Goal: Task Accomplishment & Management: Use online tool/utility

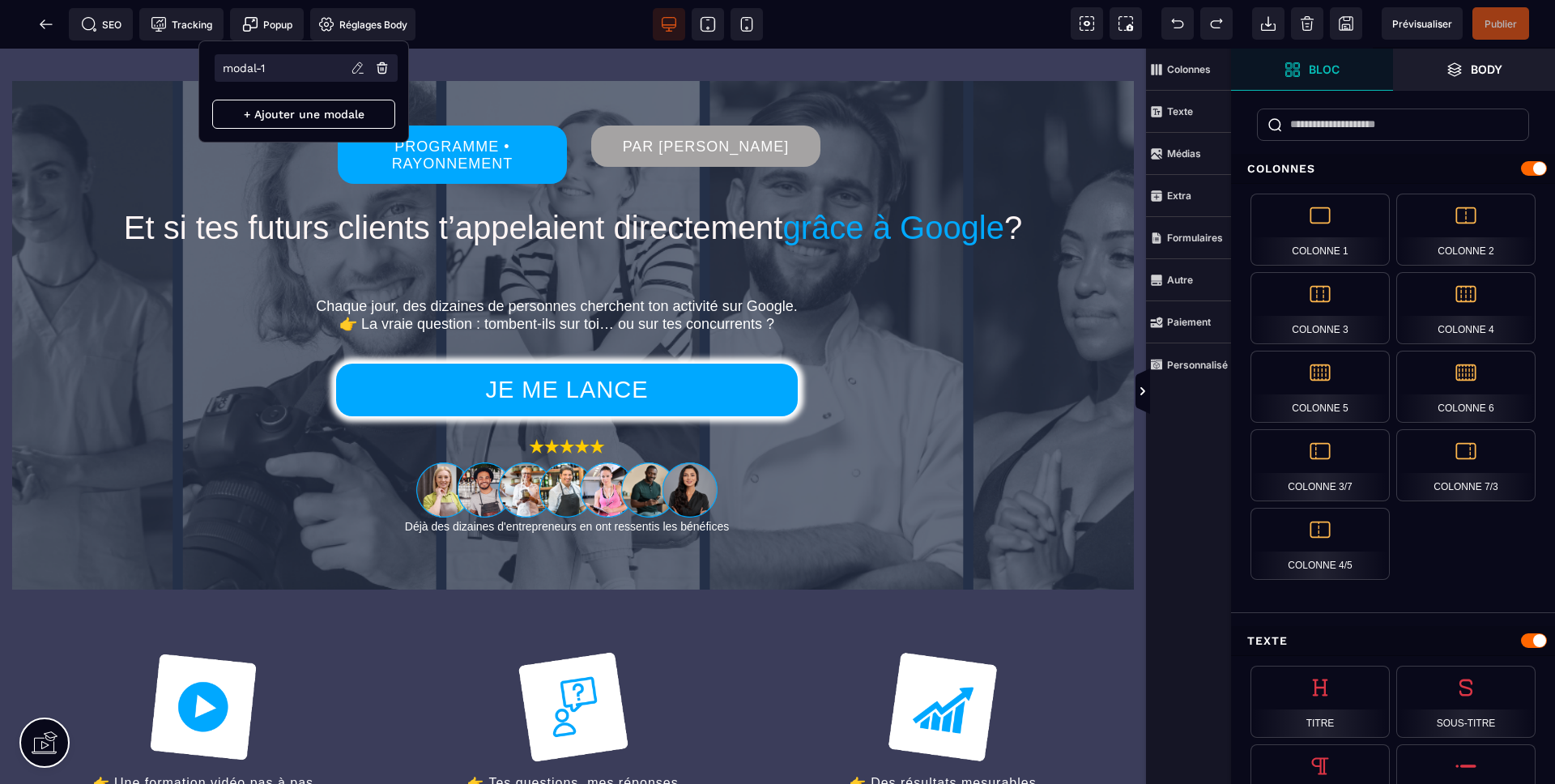
click at [378, 65] on icon at bounding box center [383, 68] width 15 height 15
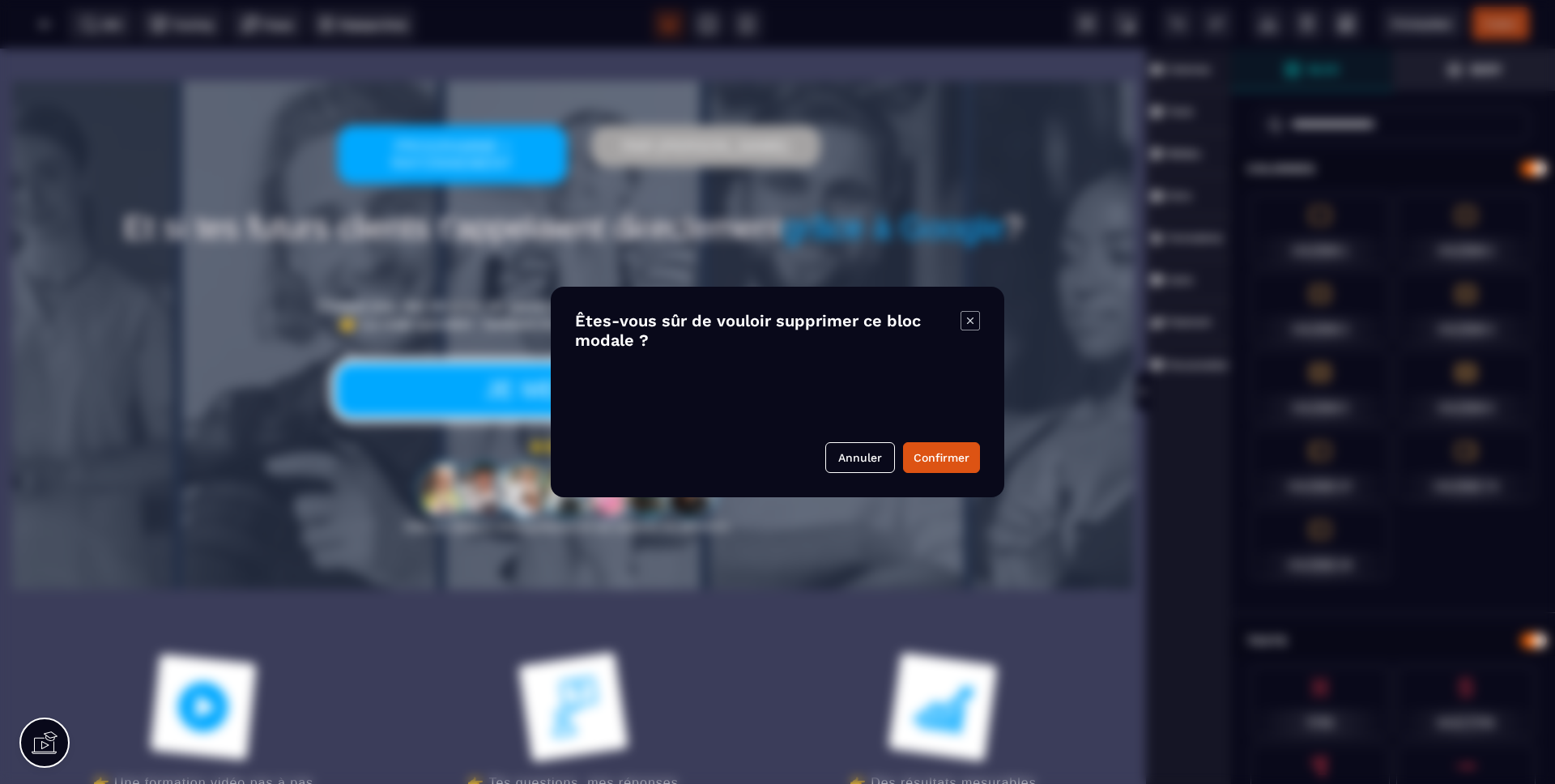
click at [943, 461] on button "Confirmer" at bounding box center [941, 458] width 77 height 31
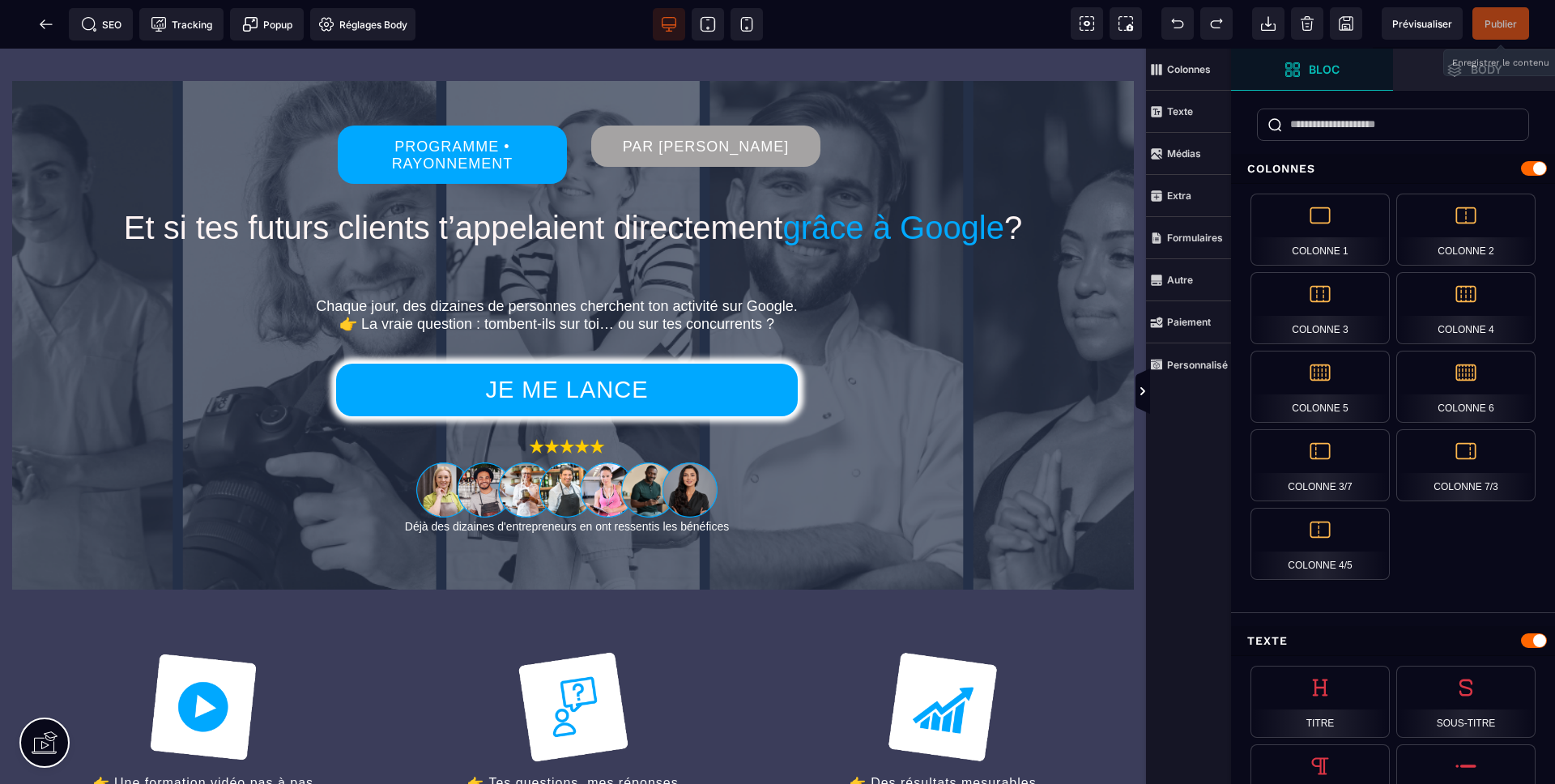
click at [1505, 15] on span "Publier" at bounding box center [1500, 24] width 57 height 33
click at [42, 20] on icon at bounding box center [46, 25] width 16 height 16
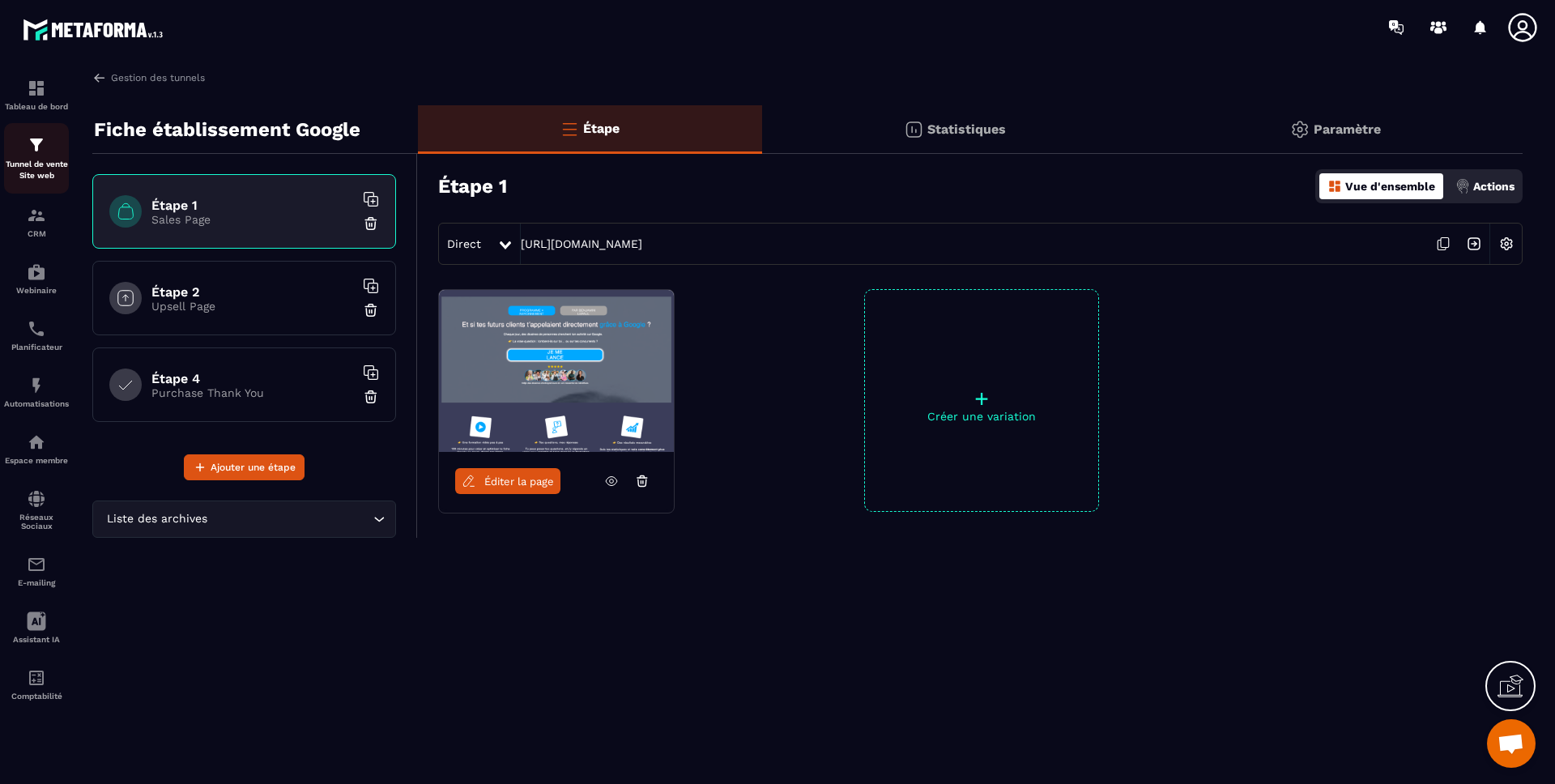
click at [36, 148] on img at bounding box center [37, 145] width 20 height 20
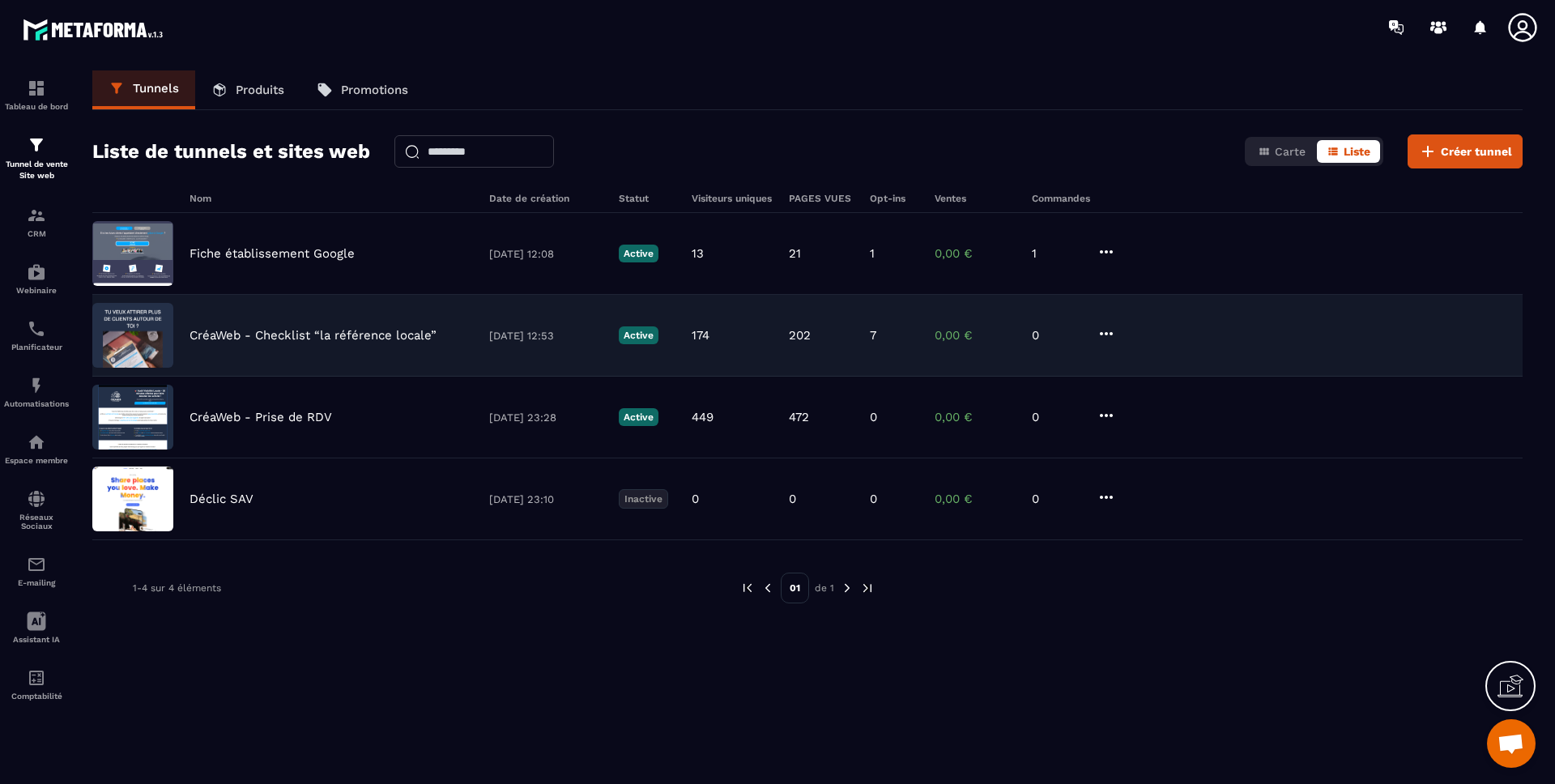
click at [291, 332] on p "CréaWeb - Checklist “la référence locale”" at bounding box center [313, 335] width 247 height 15
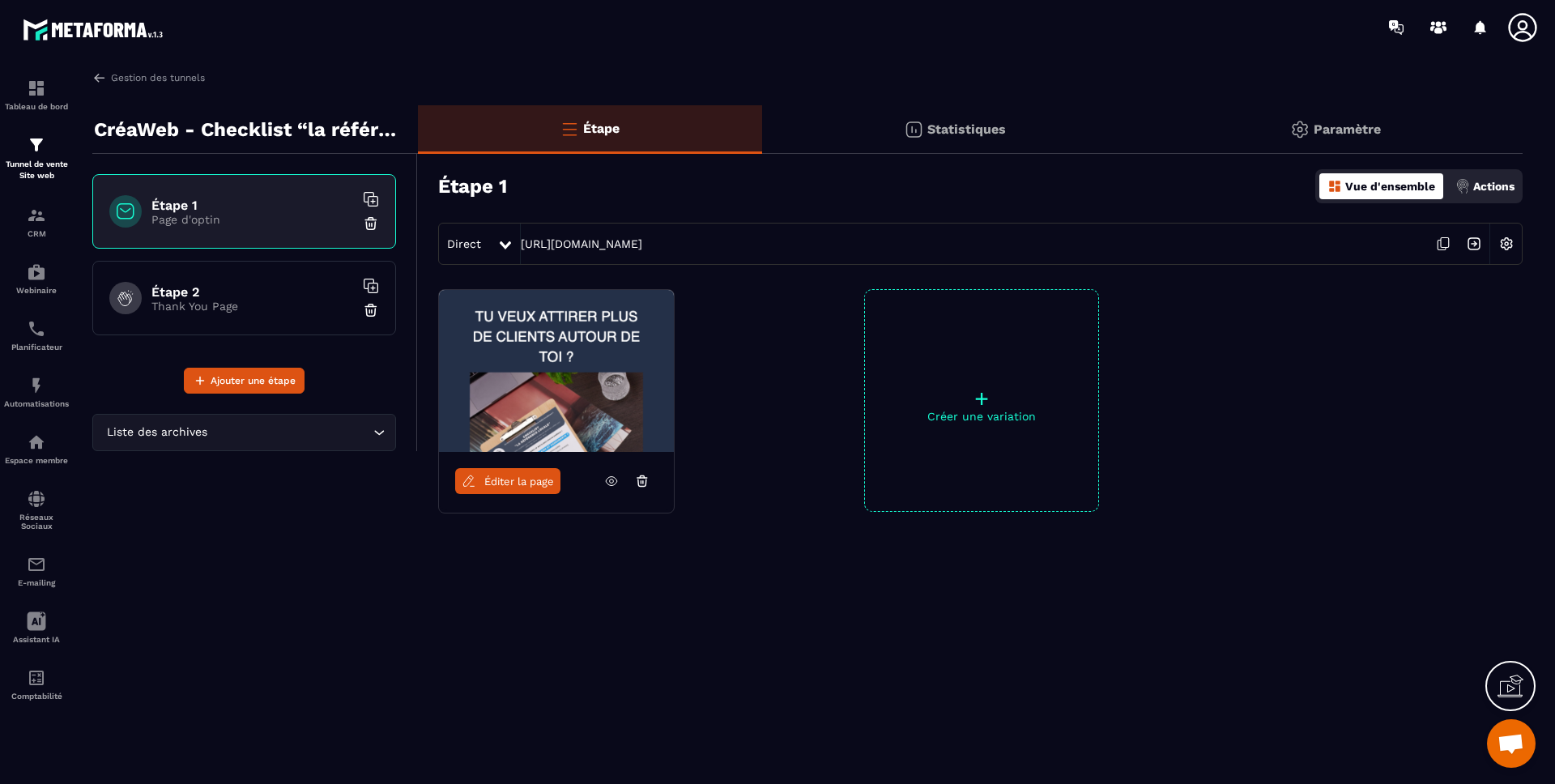
click at [1272, 120] on div "Paramètre" at bounding box center [1335, 129] width 375 height 48
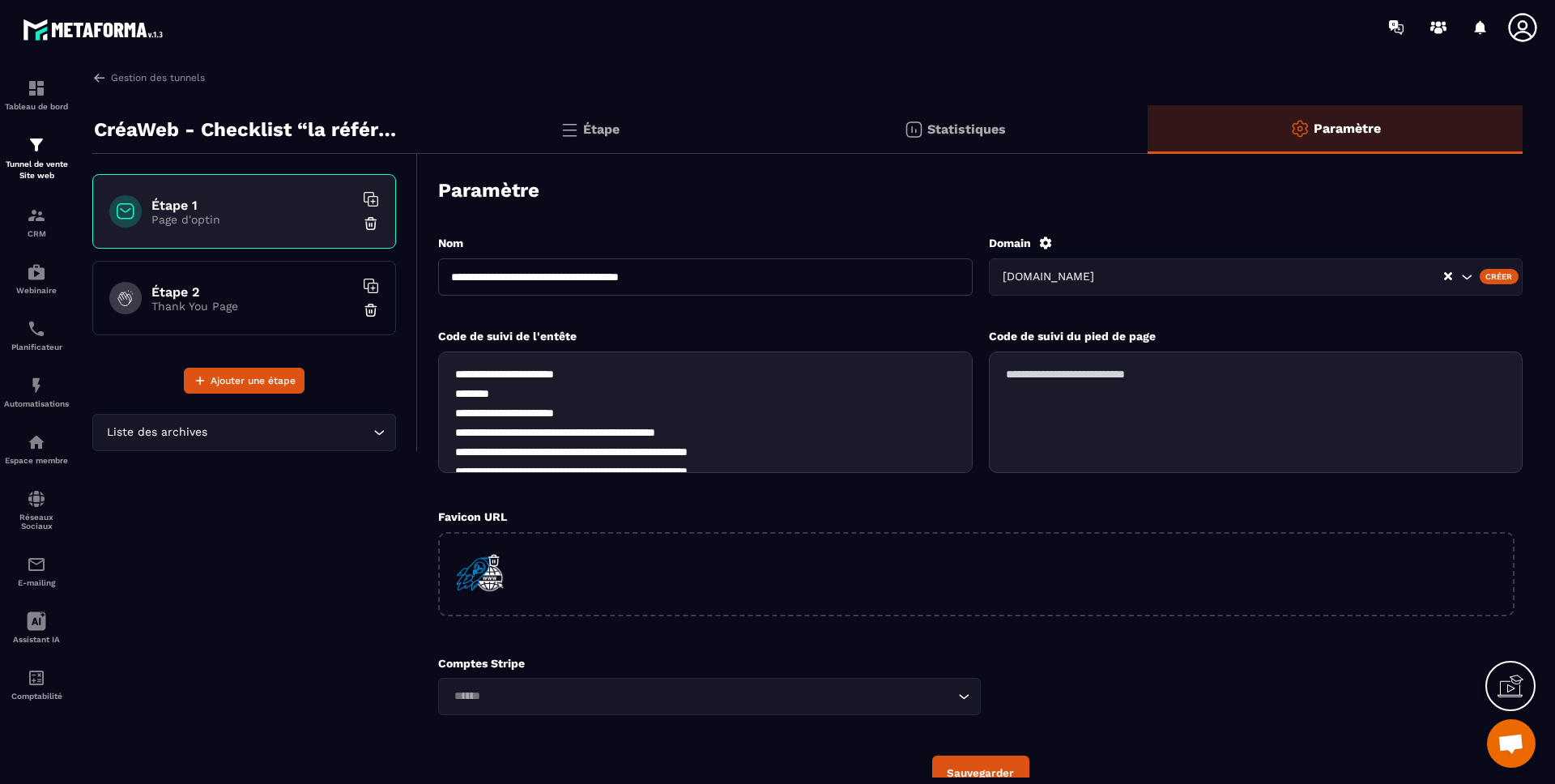
click at [700, 413] on textarea "**********" at bounding box center [705, 412] width 534 height 121
click at [36, 139] on img at bounding box center [37, 145] width 20 height 20
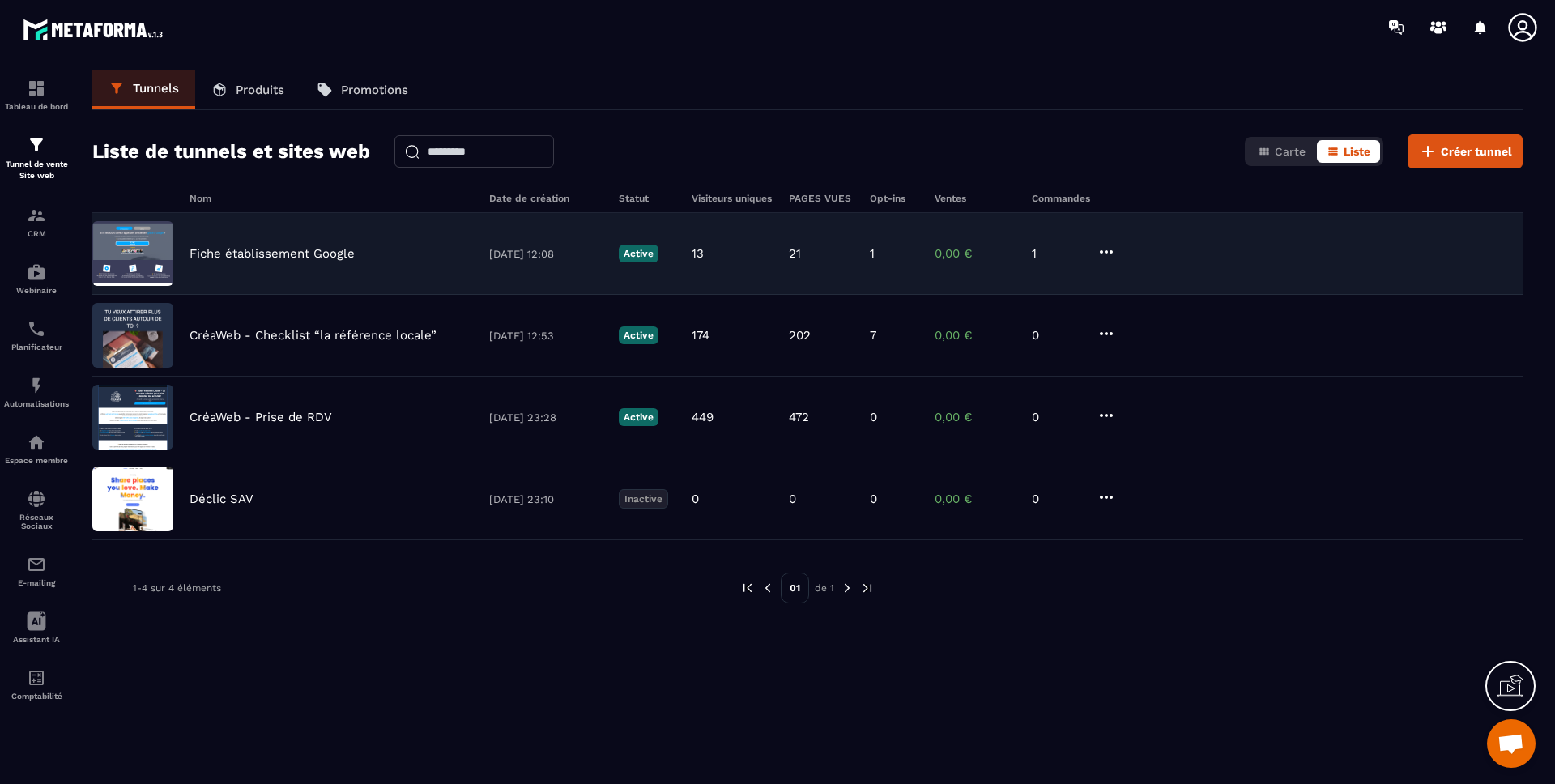
click at [261, 247] on p "Fiche établissement Google" at bounding box center [272, 254] width 165 height 15
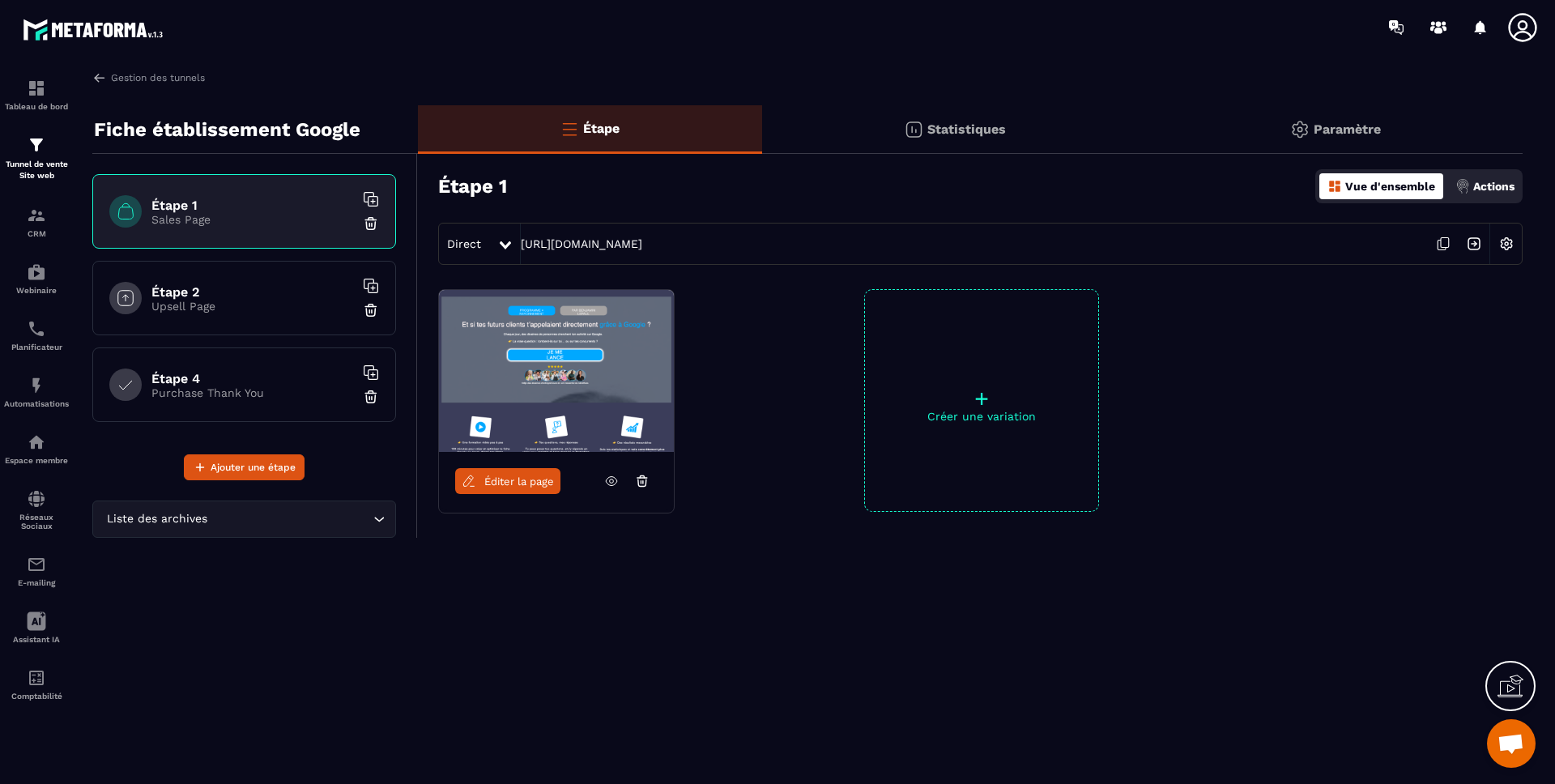
click at [1371, 126] on p "Paramètre" at bounding box center [1347, 129] width 67 height 16
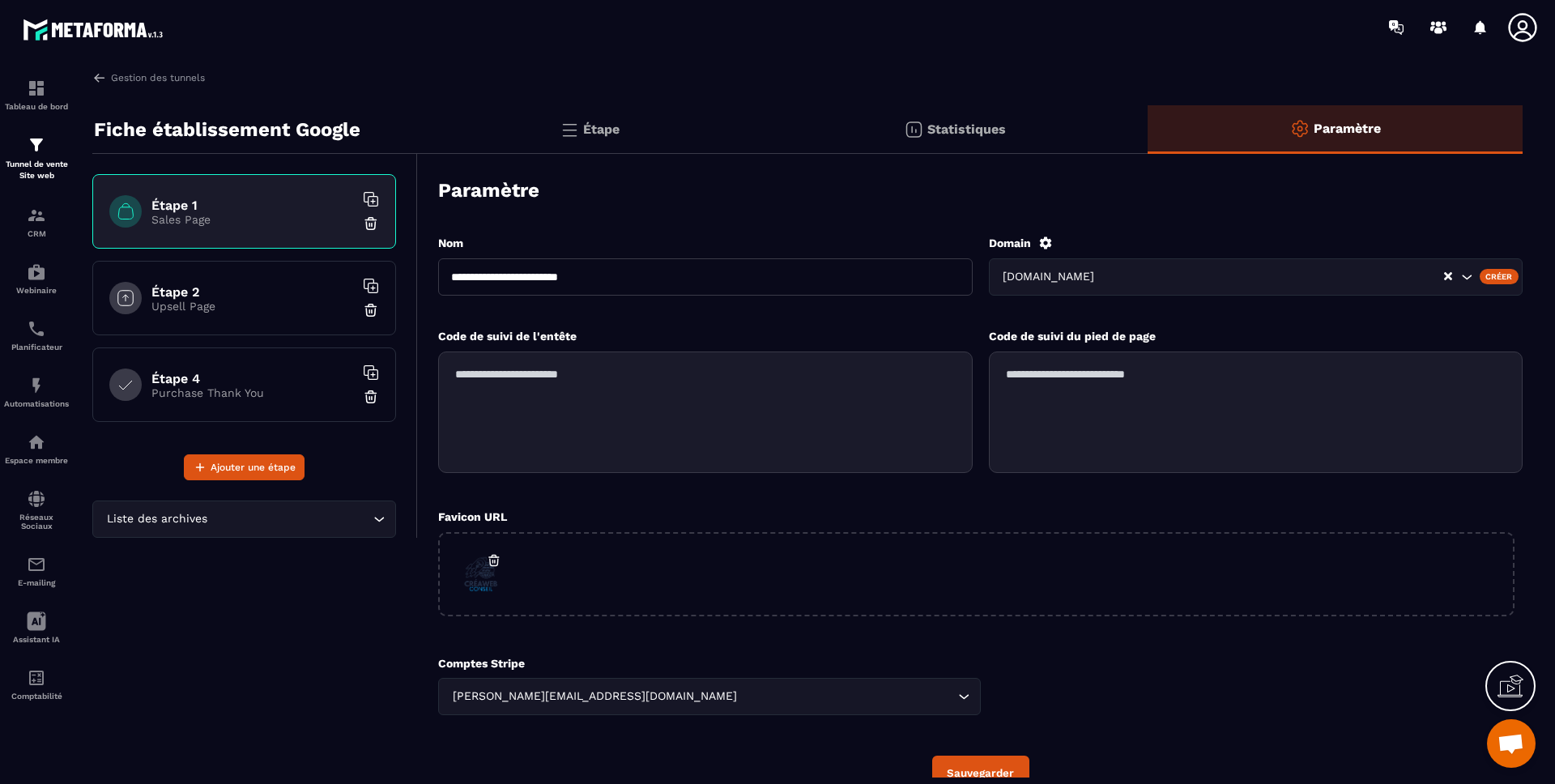
click at [655, 390] on textarea at bounding box center [705, 412] width 534 height 121
paste textarea "**********"
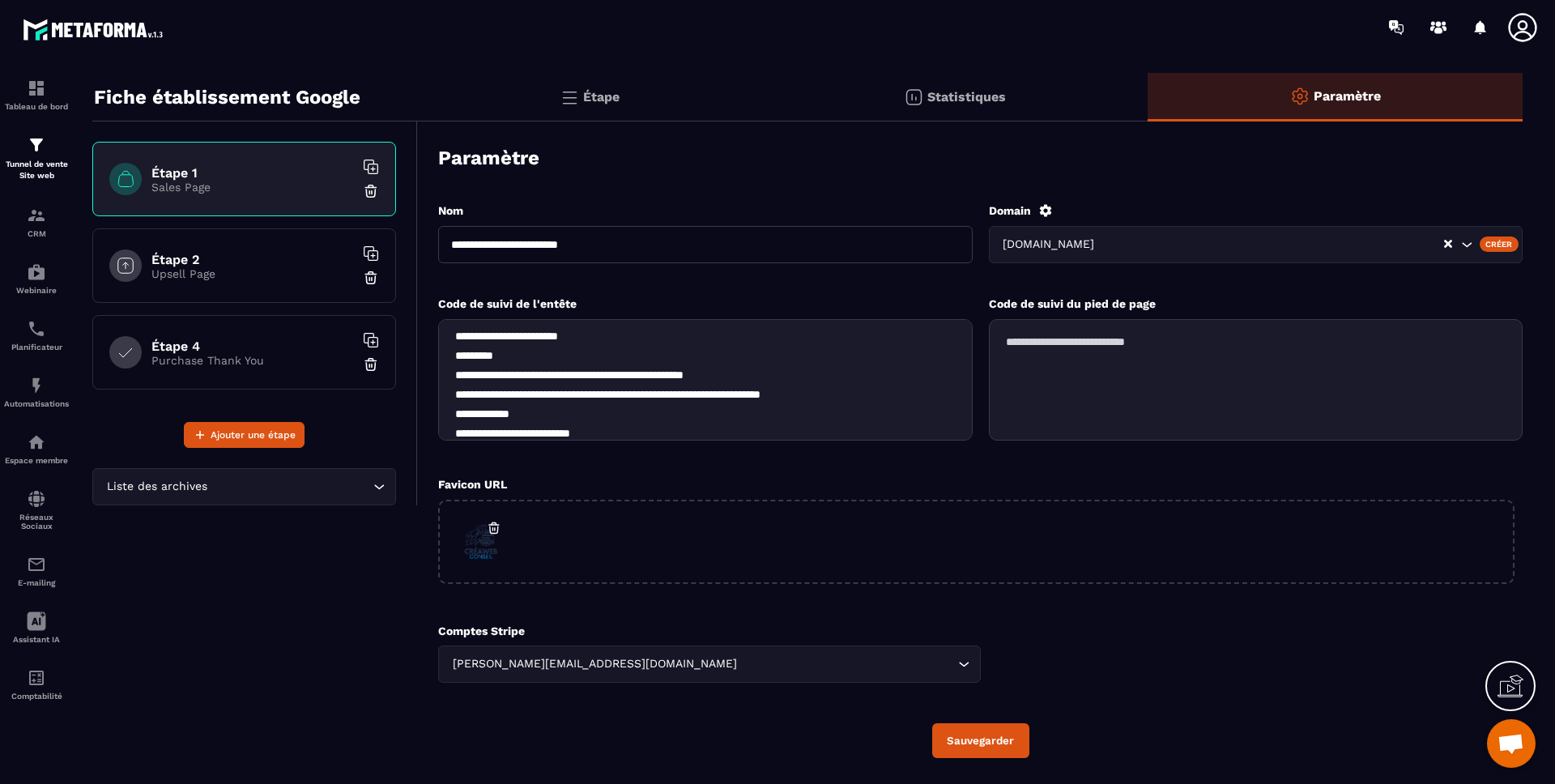
scroll to position [78, 0]
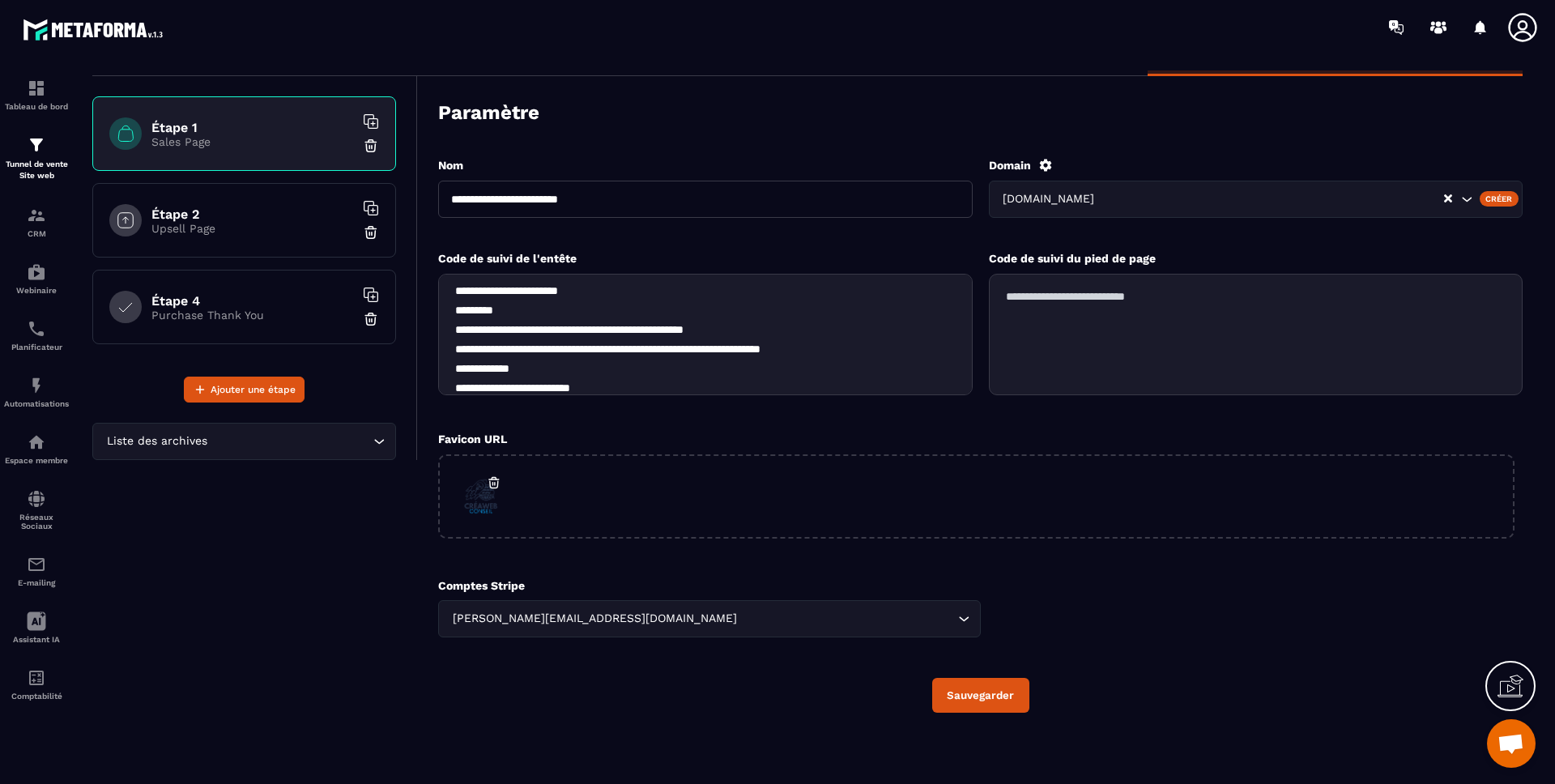
type textarea "**********"
click at [996, 708] on button "Sauvegarder" at bounding box center [981, 695] width 97 height 35
click at [182, 214] on h6 "Étape 2" at bounding box center [252, 214] width 202 height 16
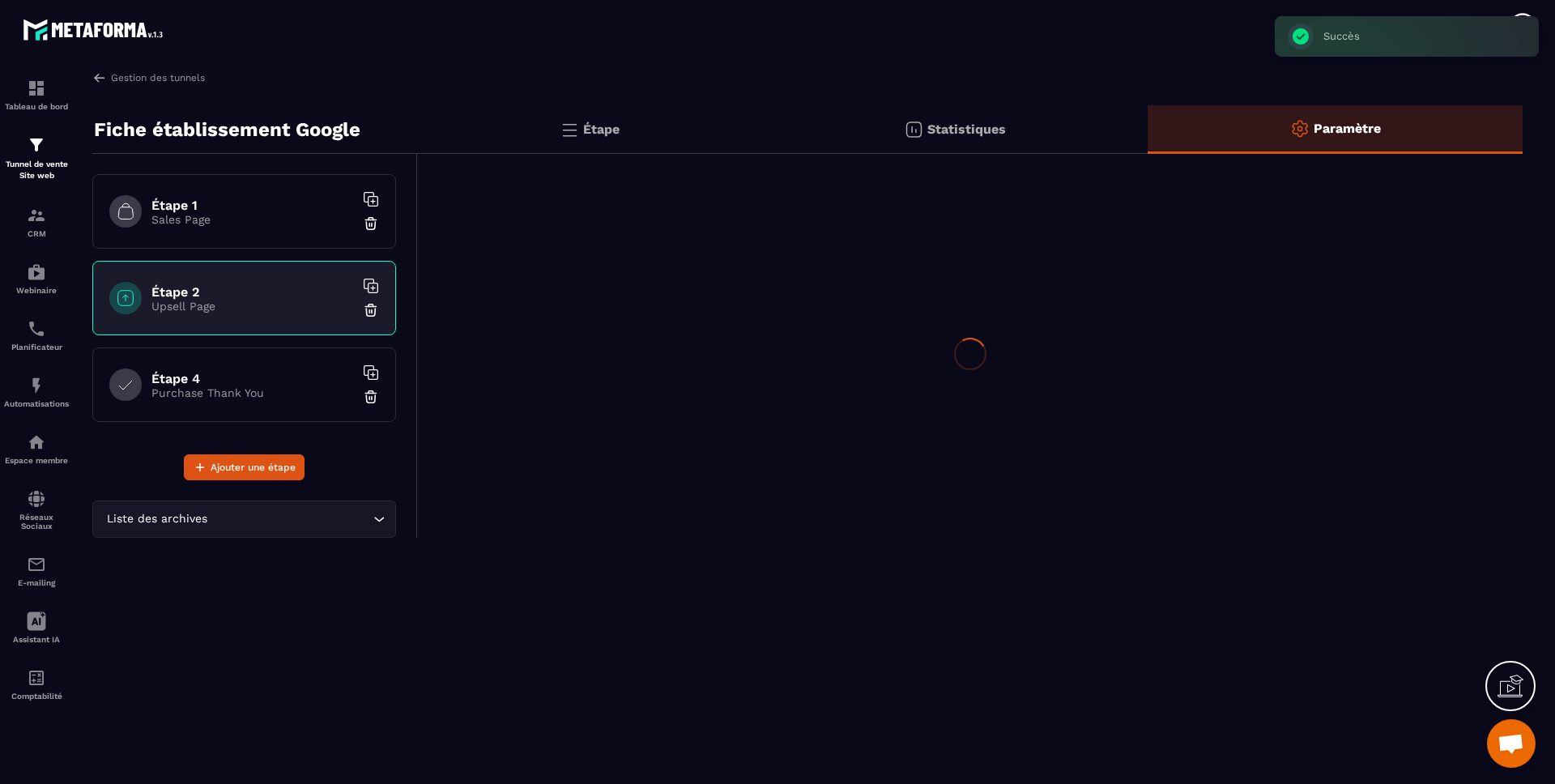
scroll to position [0, 0]
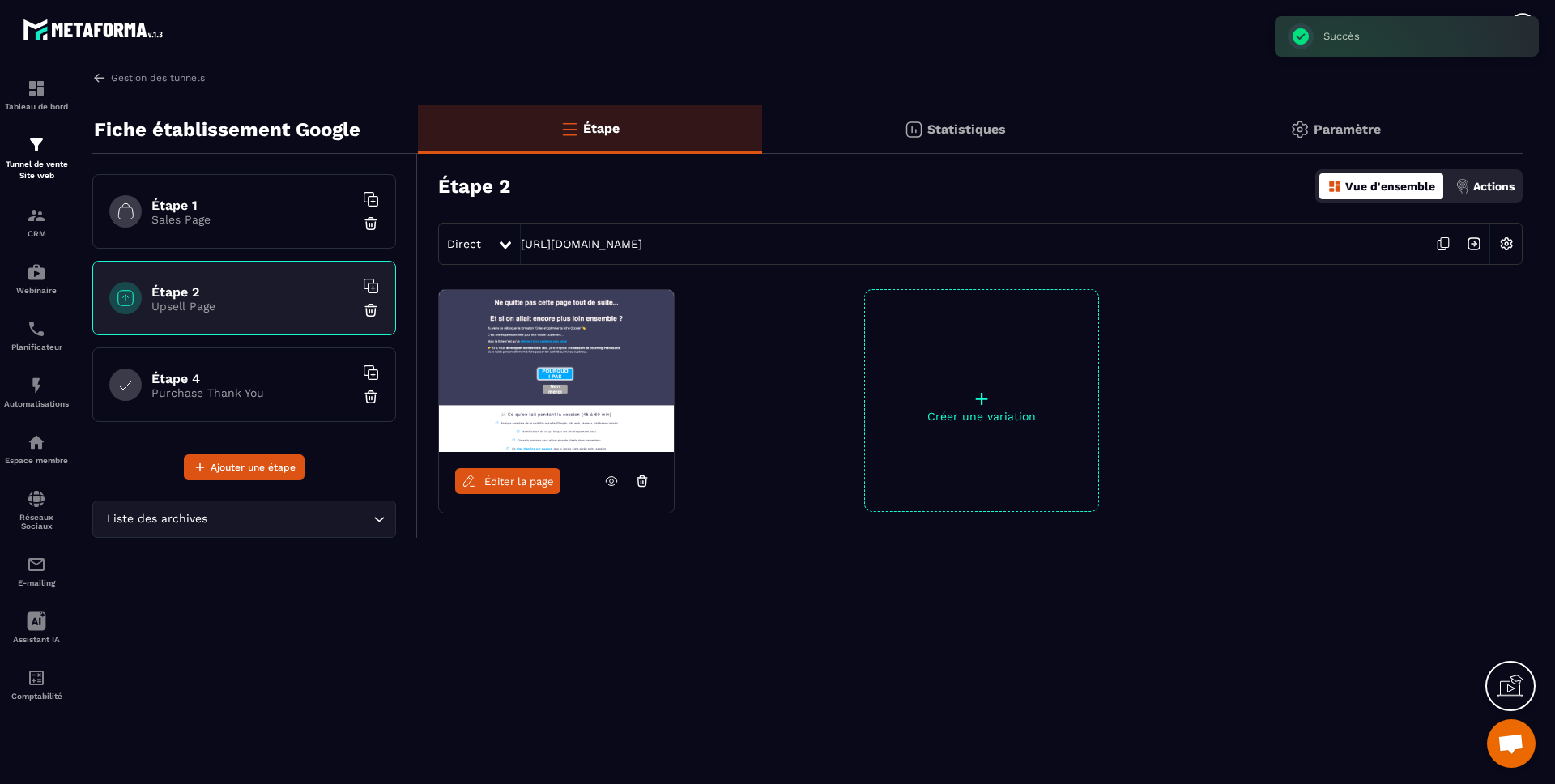
click at [1390, 116] on div "Paramètre" at bounding box center [1335, 129] width 375 height 48
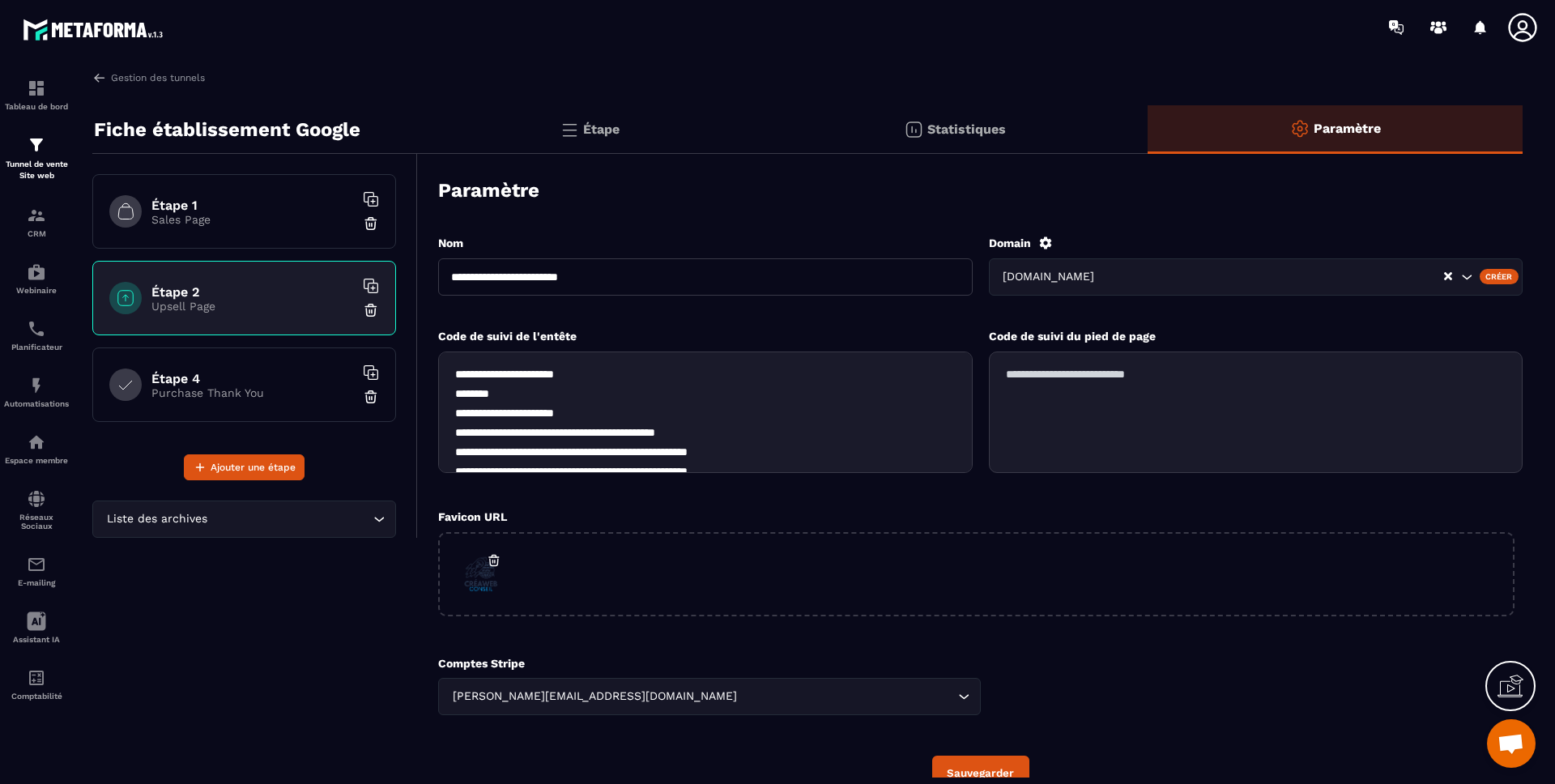
click at [323, 379] on h6 "Étape 4" at bounding box center [252, 378] width 202 height 16
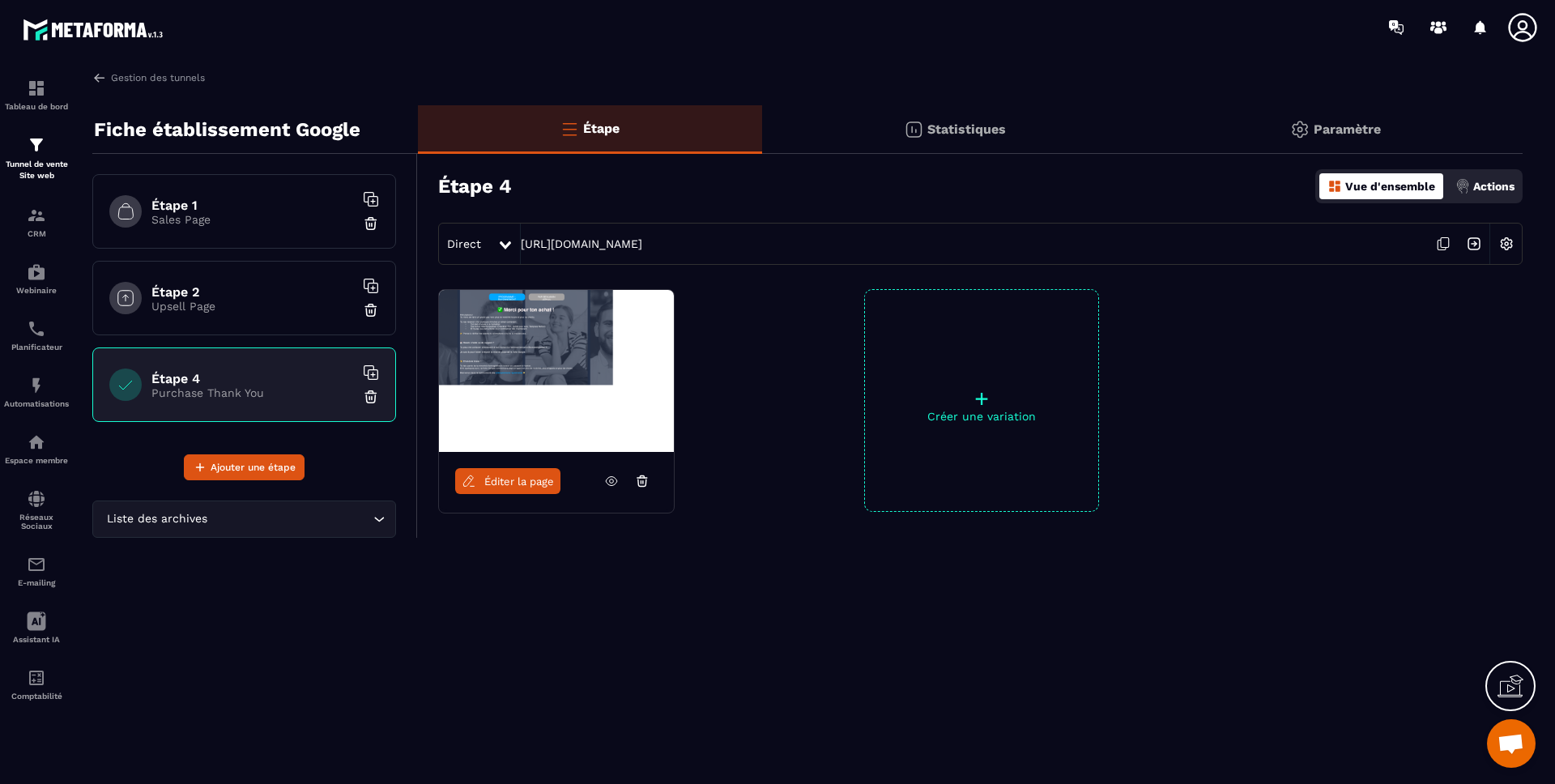
click at [270, 209] on h6 "Étape 1" at bounding box center [252, 205] width 202 height 16
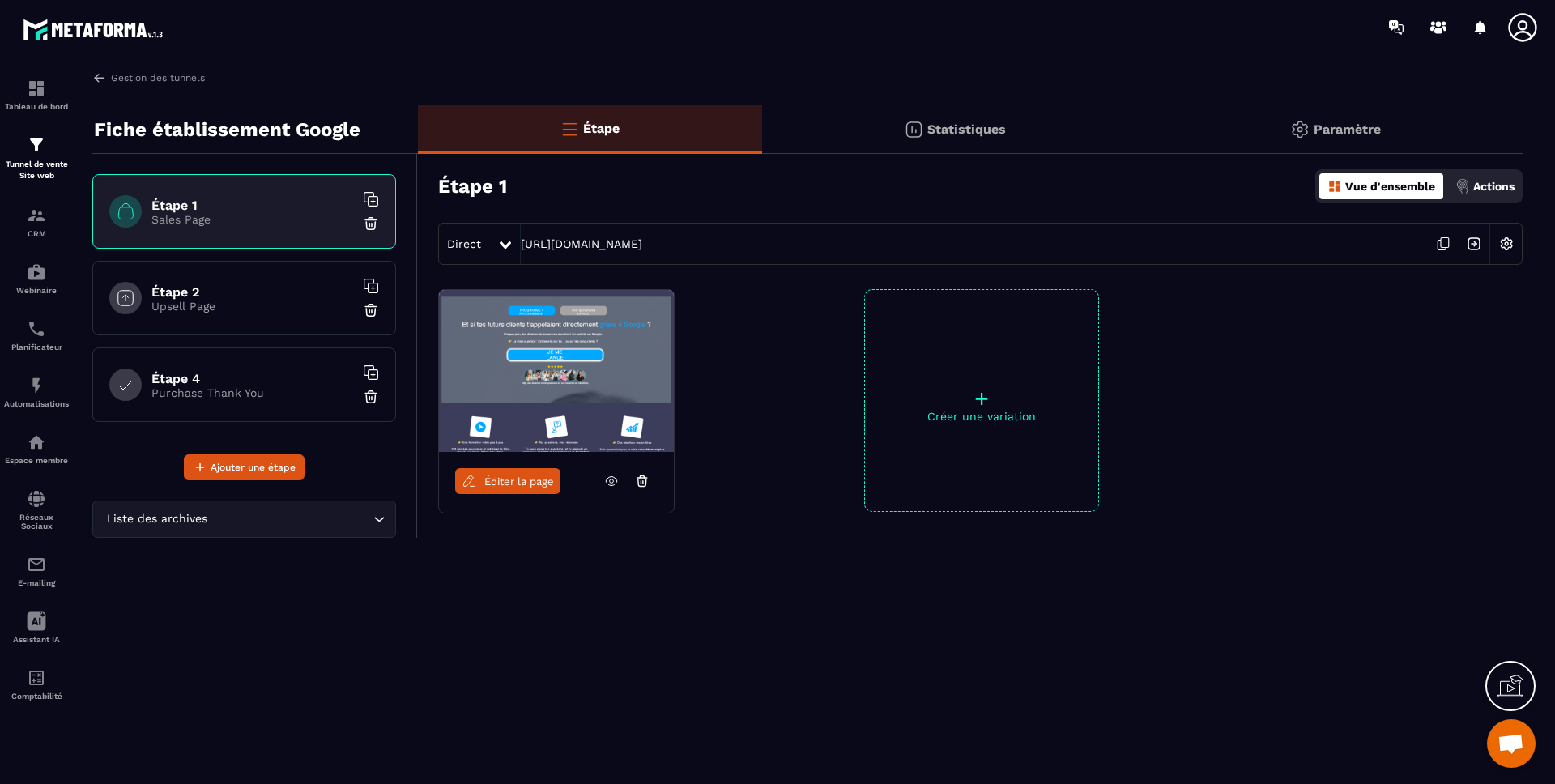
click at [274, 374] on h6 "Étape 4" at bounding box center [252, 378] width 202 height 16
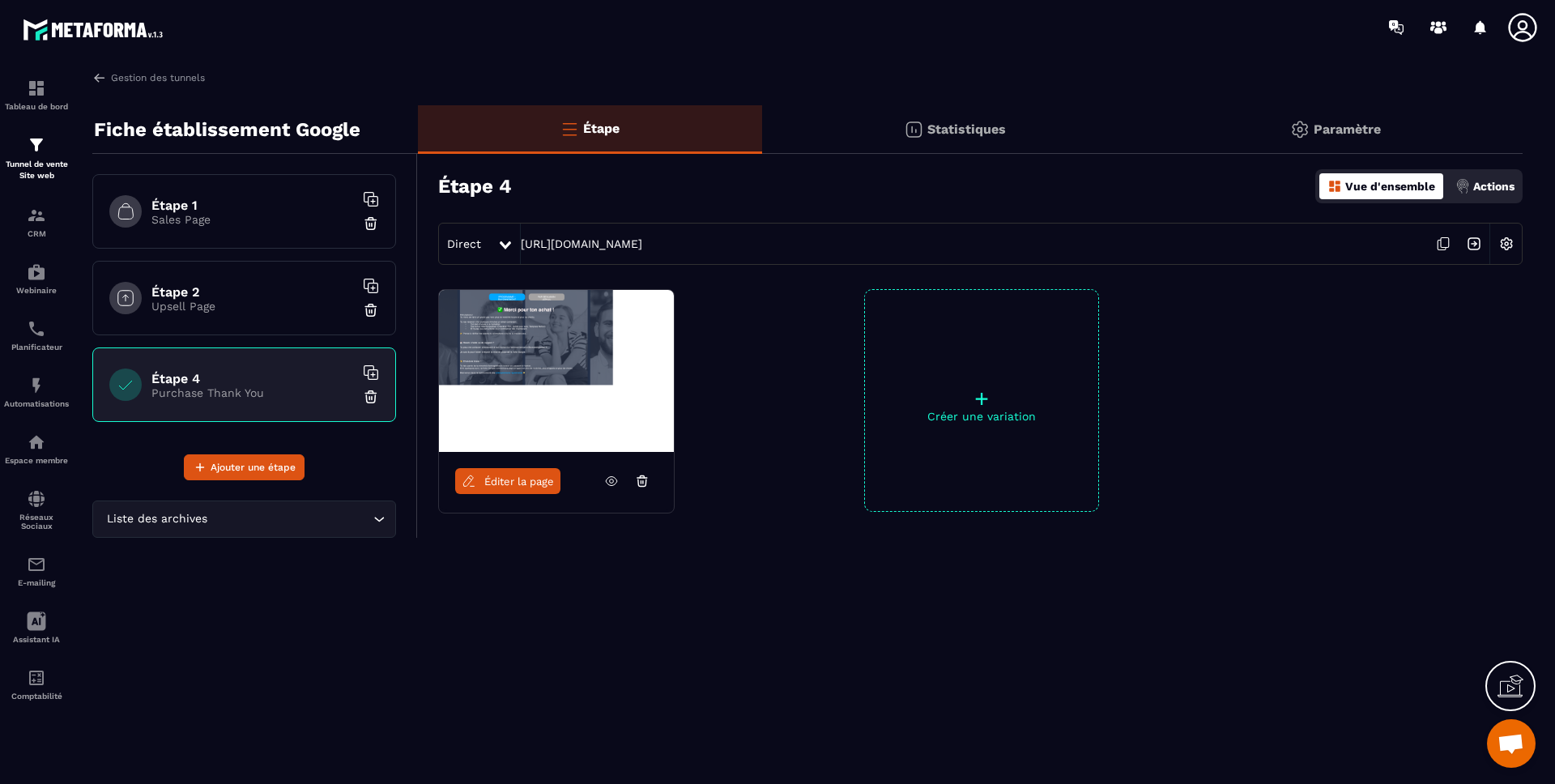
click at [1380, 120] on div "Paramètre" at bounding box center [1335, 129] width 375 height 48
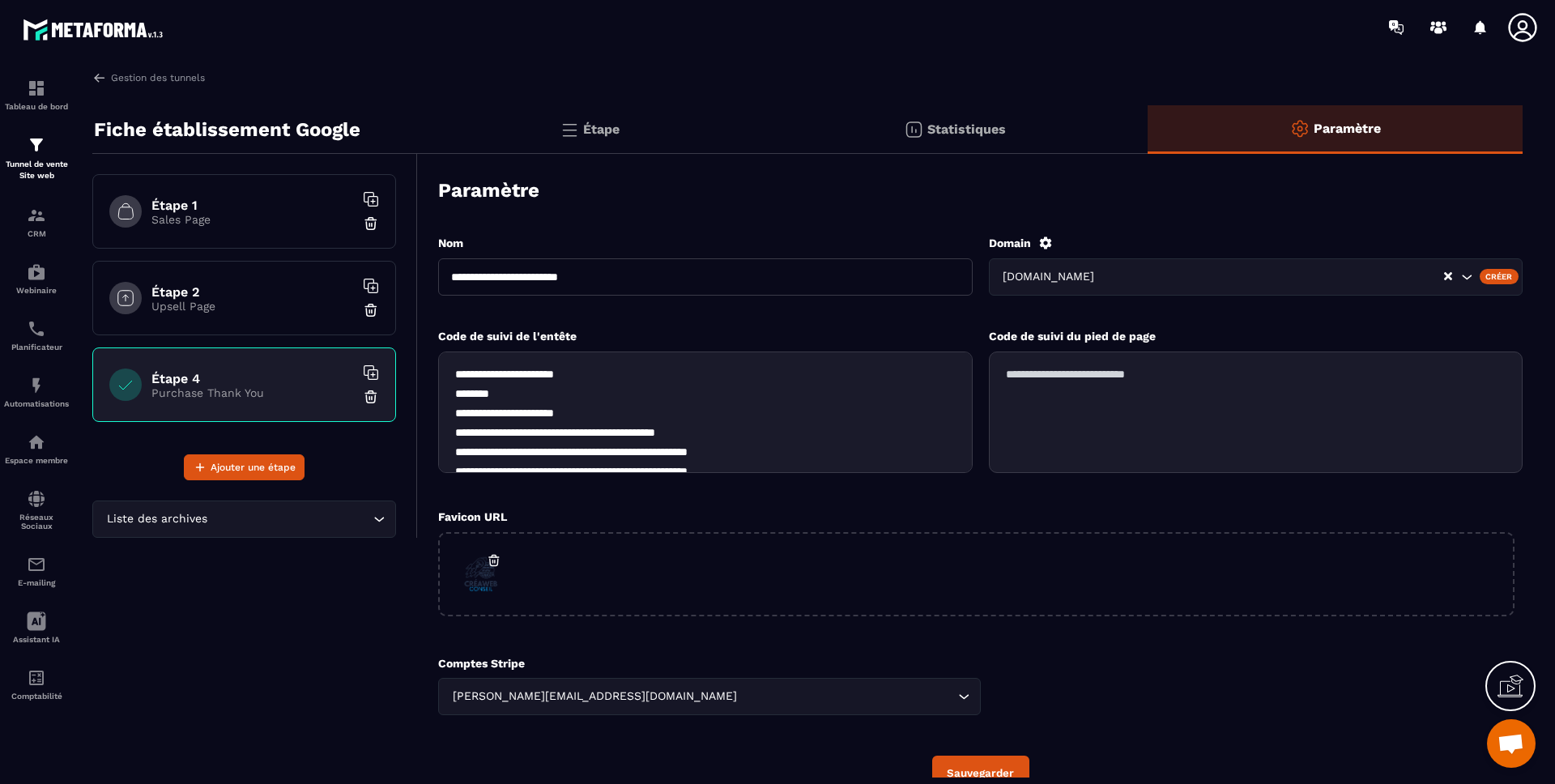
drag, startPoint x: 674, startPoint y: 311, endPoint x: 642, endPoint y: 298, distance: 34.5
click at [674, 311] on div "**********" at bounding box center [705, 274] width 534 height 77
click at [253, 219] on p "Sales Page" at bounding box center [252, 220] width 202 height 13
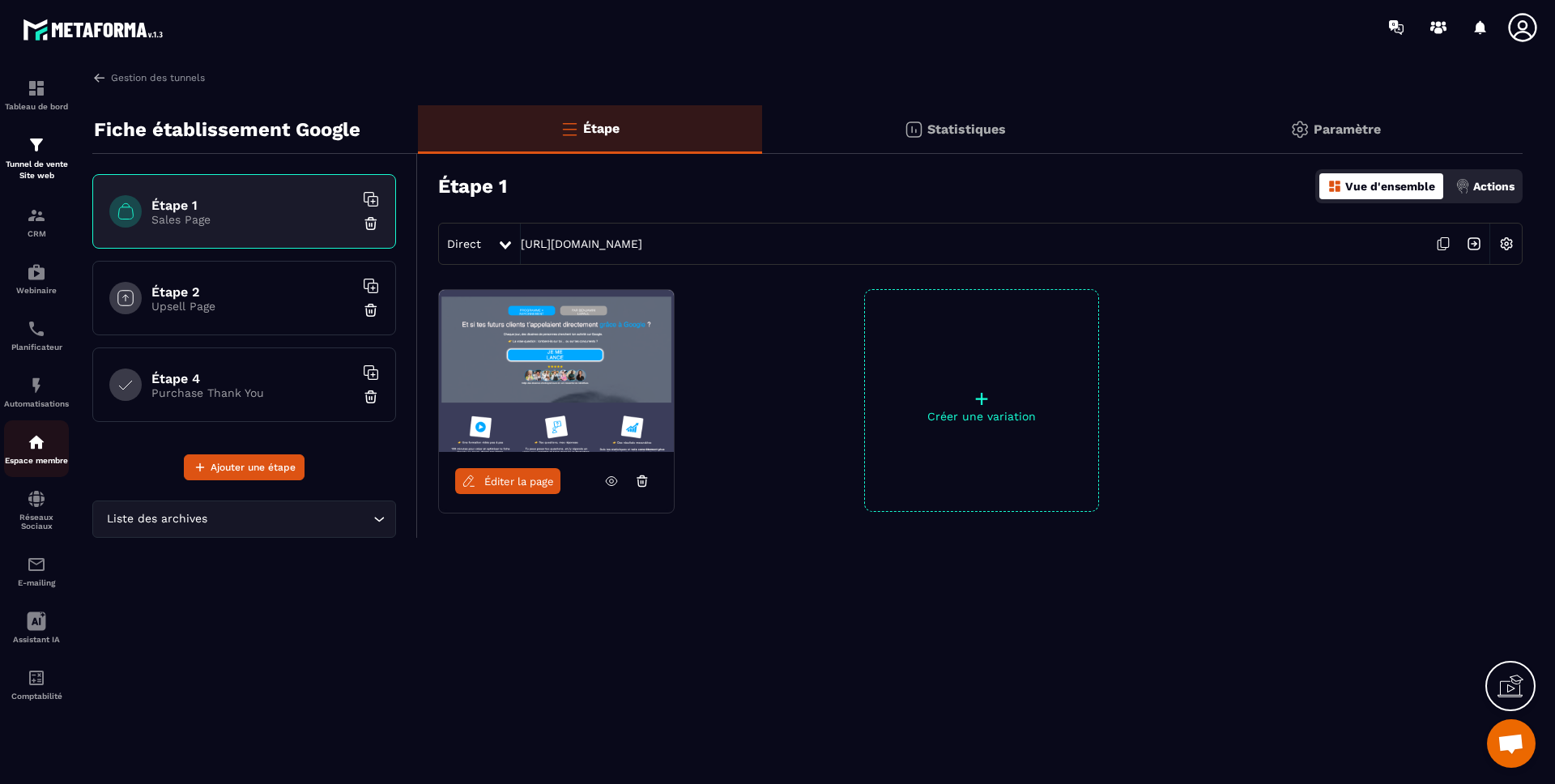
click at [45, 451] on img at bounding box center [37, 442] width 20 height 20
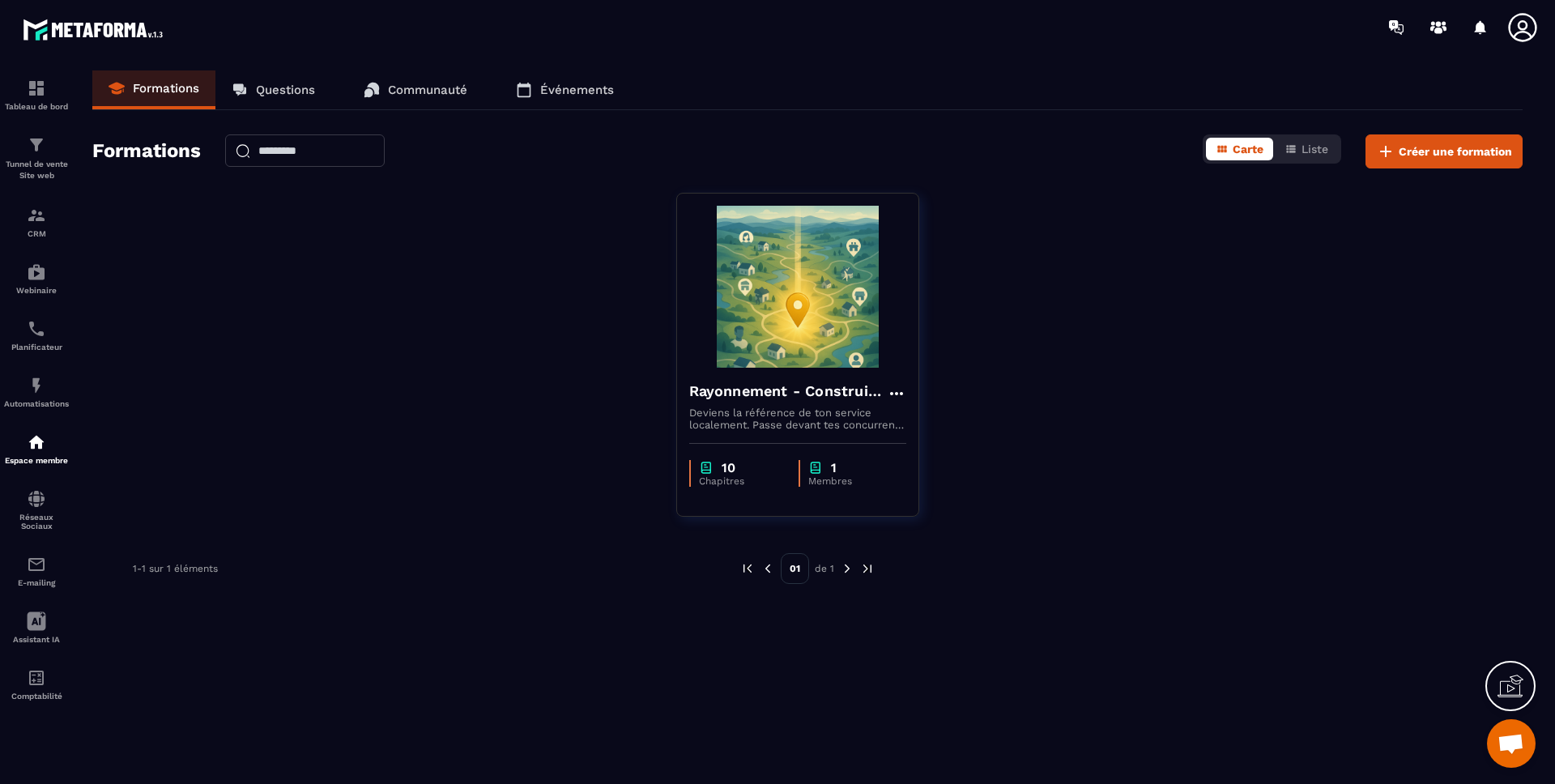
click at [452, 86] on p "Communauté" at bounding box center [428, 90] width 79 height 15
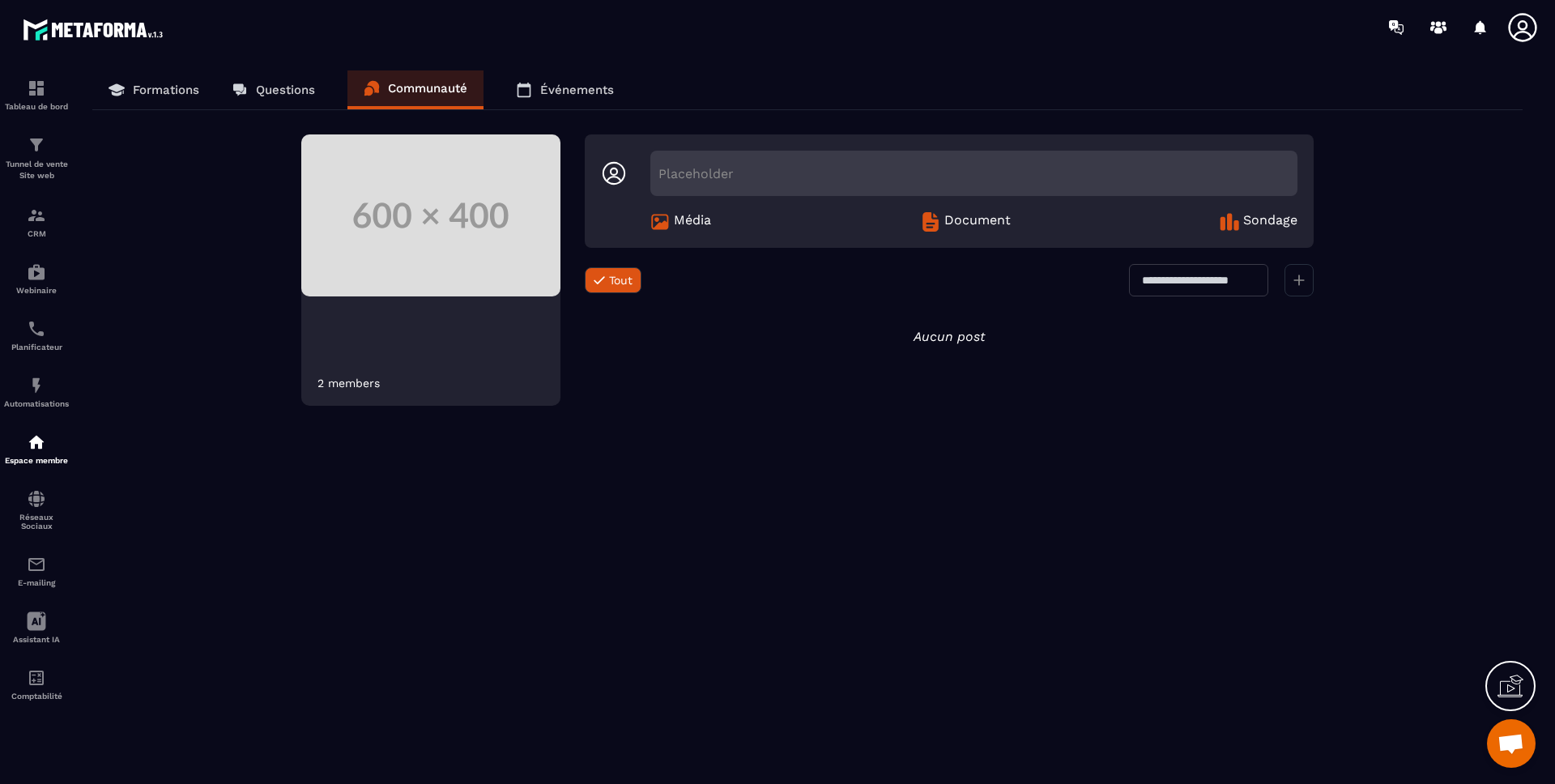
click at [181, 88] on p "Formations" at bounding box center [165, 90] width 66 height 15
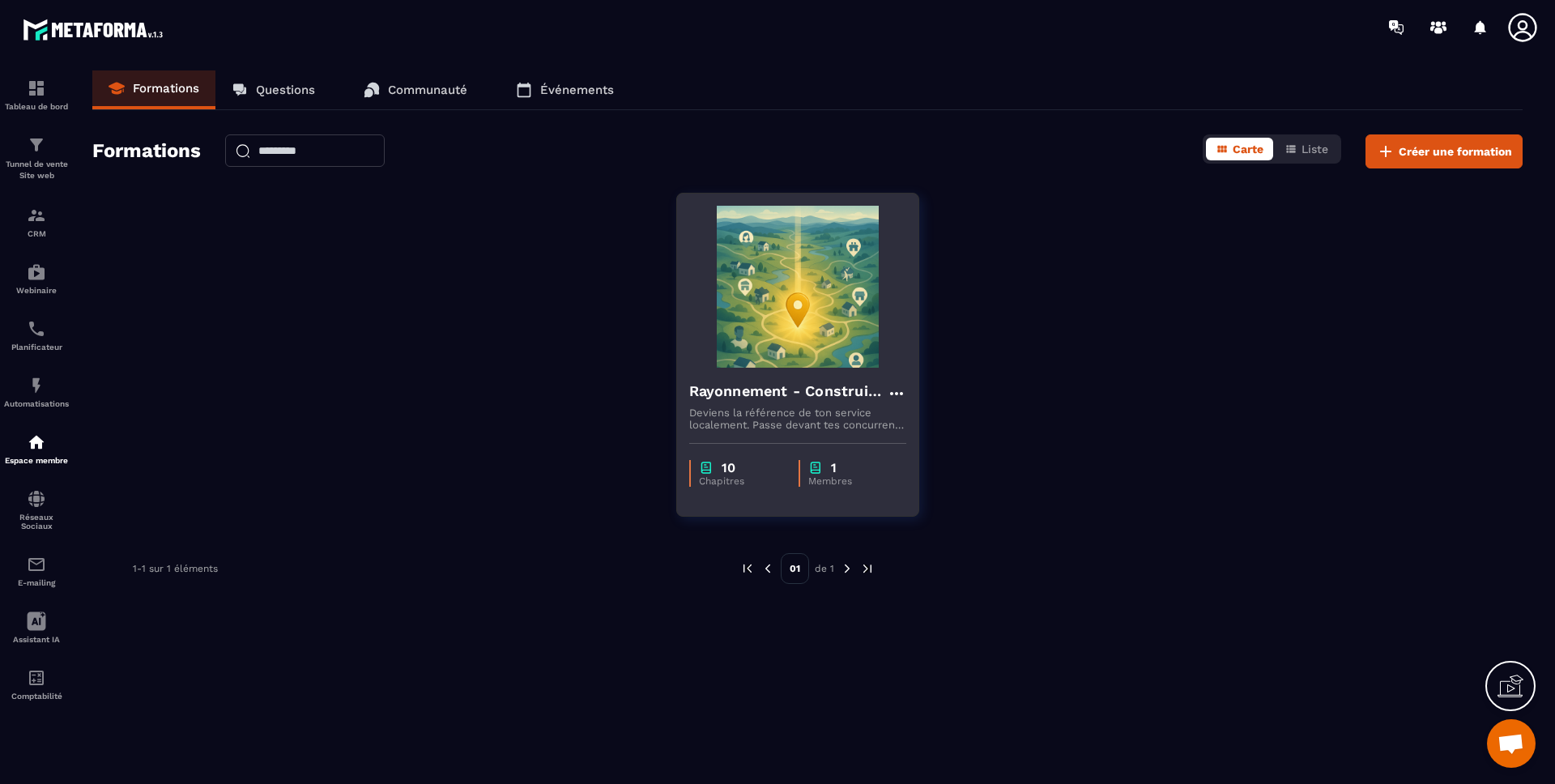
click at [855, 396] on h4 "Rayonnement - Construire ma fiche établissement Google optimisée" at bounding box center [787, 392] width 197 height 23
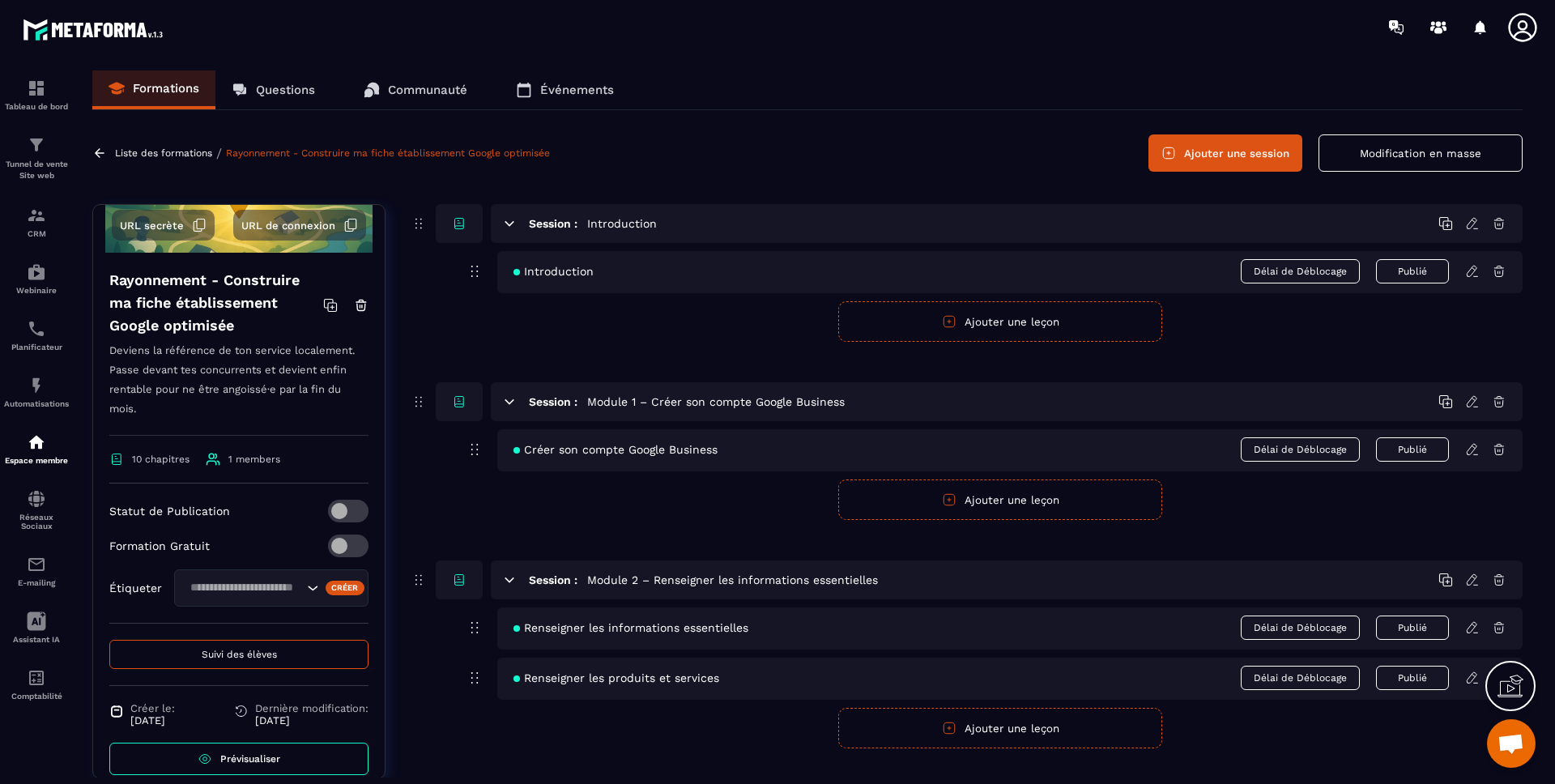
scroll to position [188, 0]
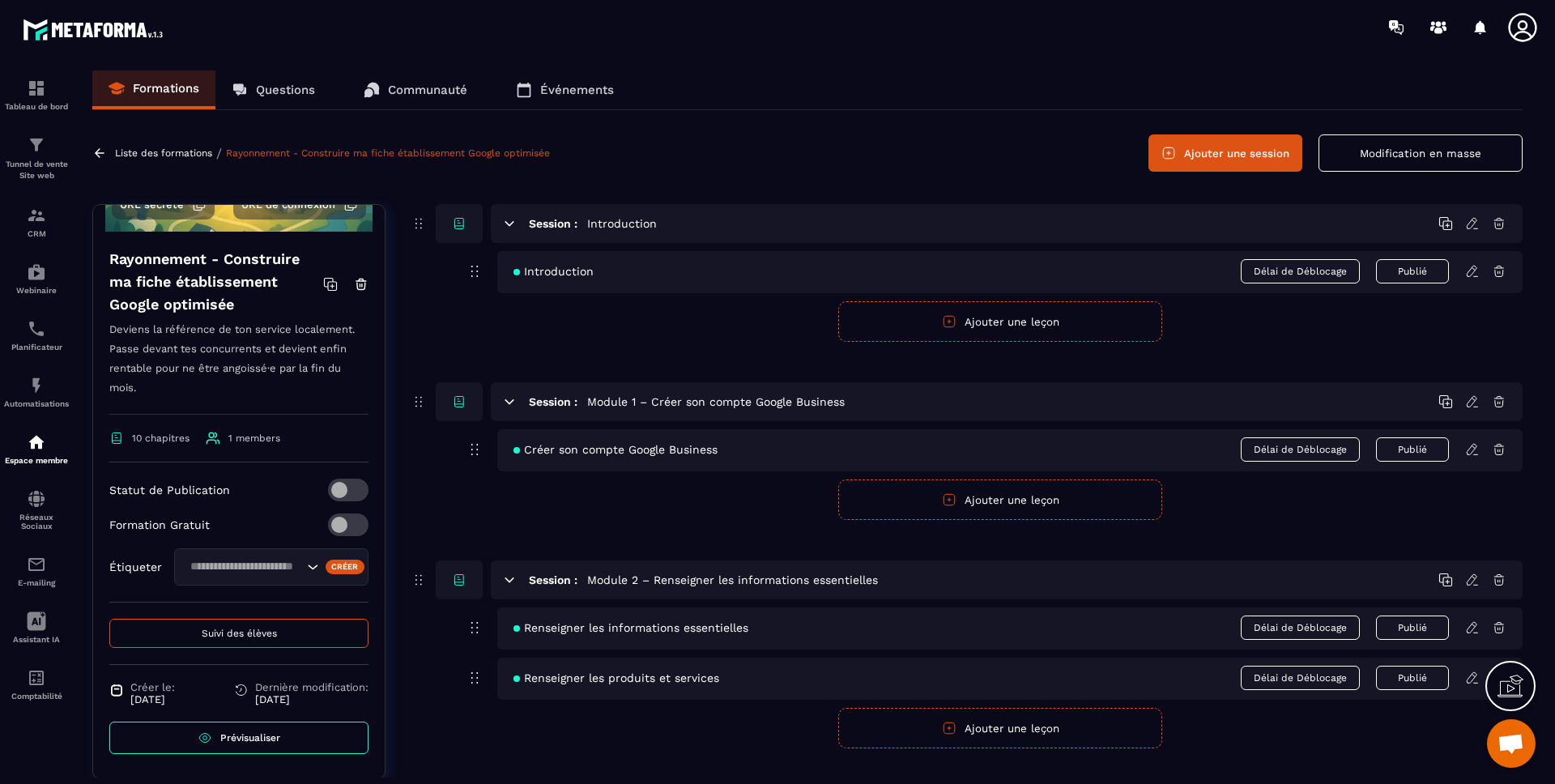
click at [236, 628] on span "Suivi des élèves" at bounding box center [239, 633] width 75 height 11
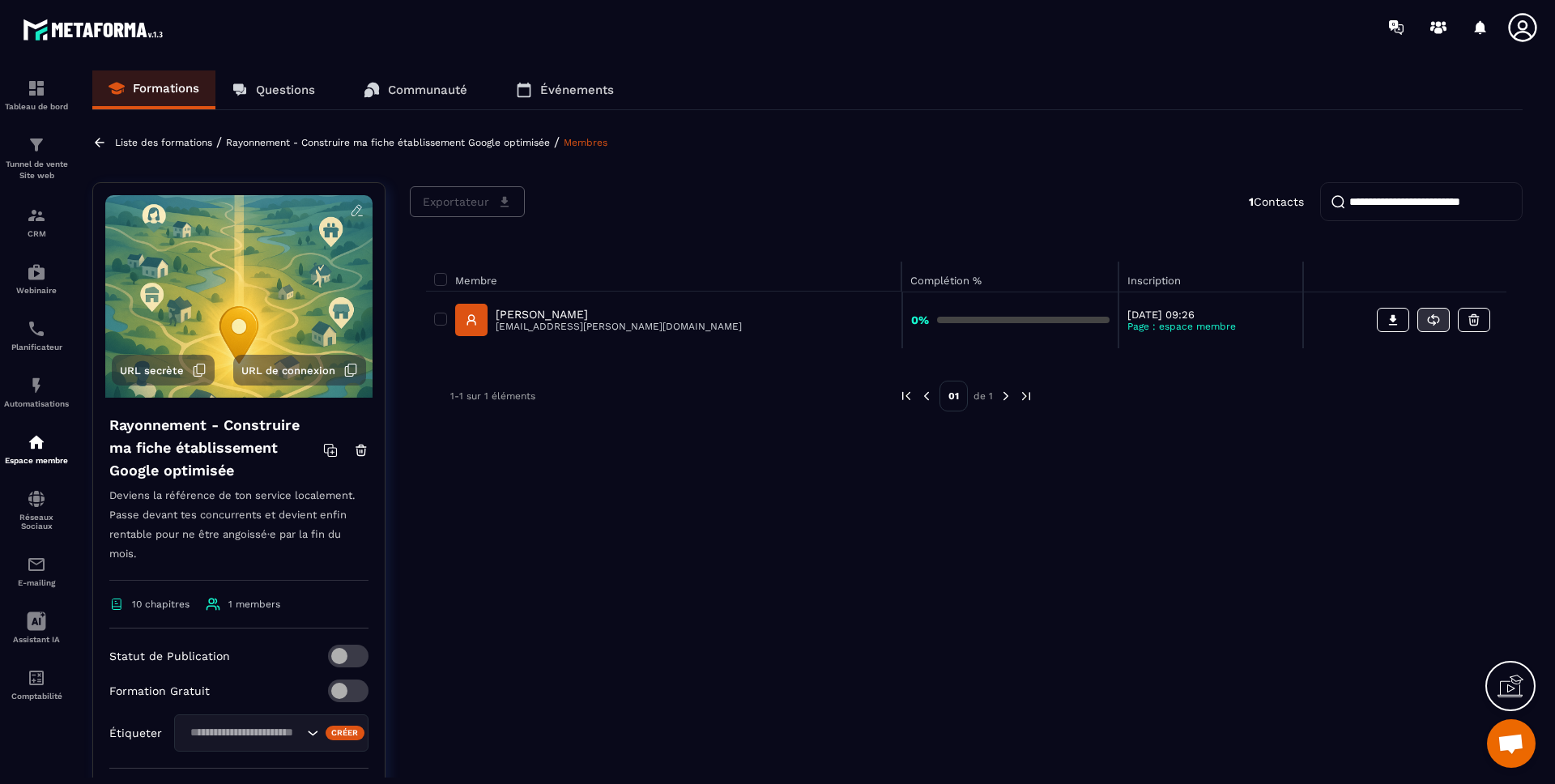
click at [1433, 319] on icon at bounding box center [1433, 317] width 2 height 4
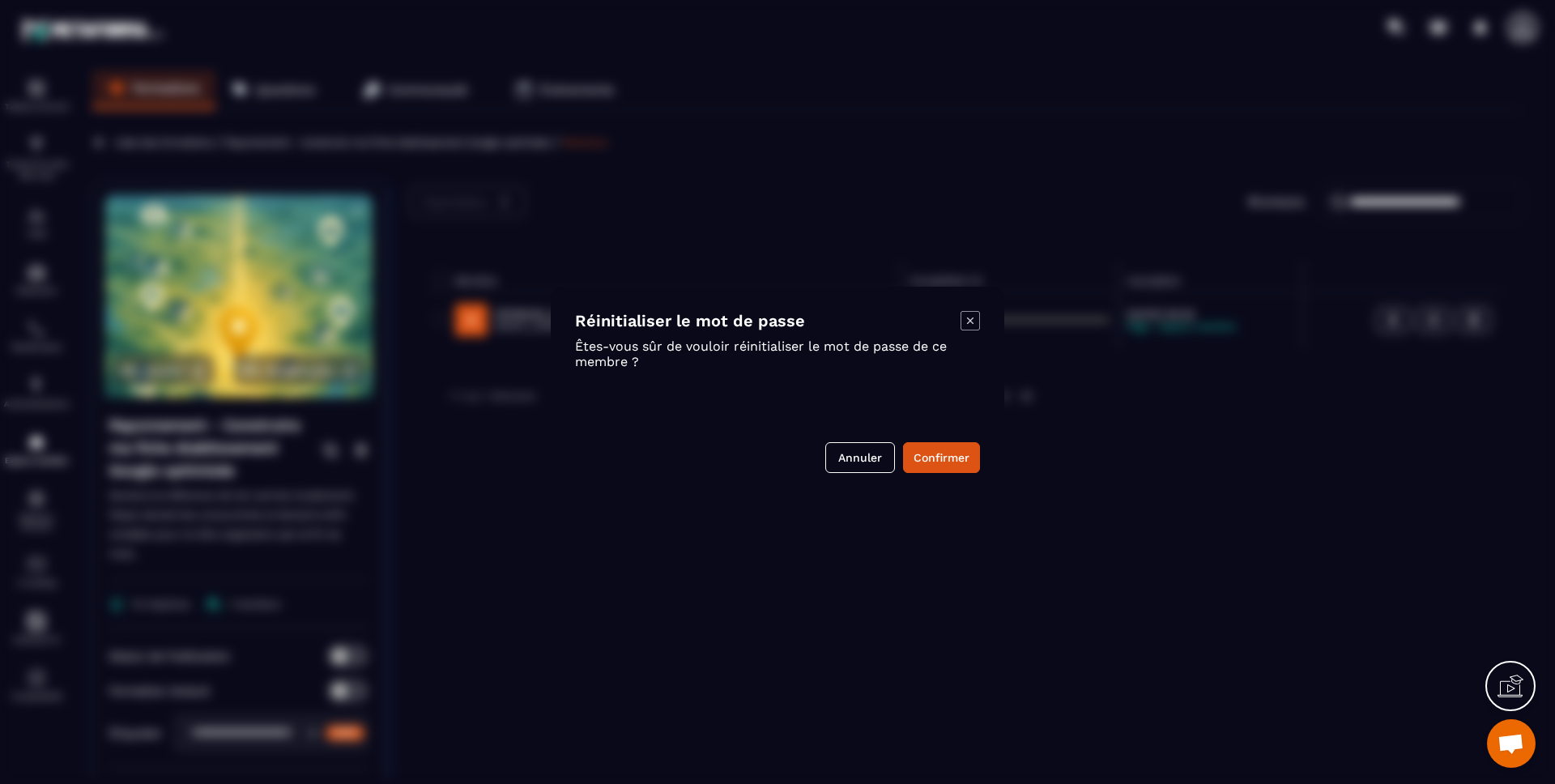
click at [971, 317] on icon "Modal window" at bounding box center [970, 321] width 20 height 20
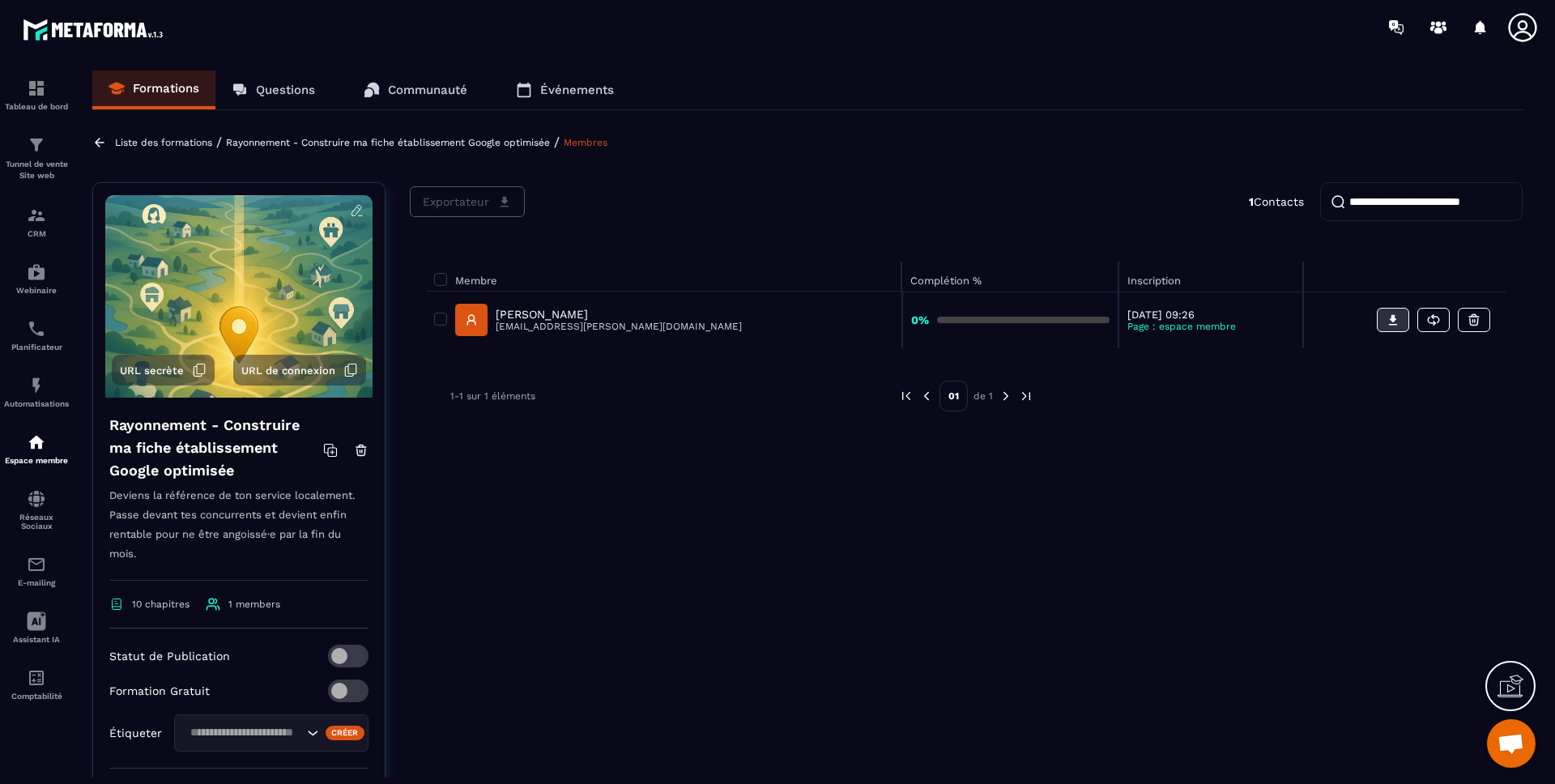
click at [1396, 316] on icon at bounding box center [1393, 320] width 15 height 15
click at [298, 95] on p "Questions" at bounding box center [285, 90] width 59 height 15
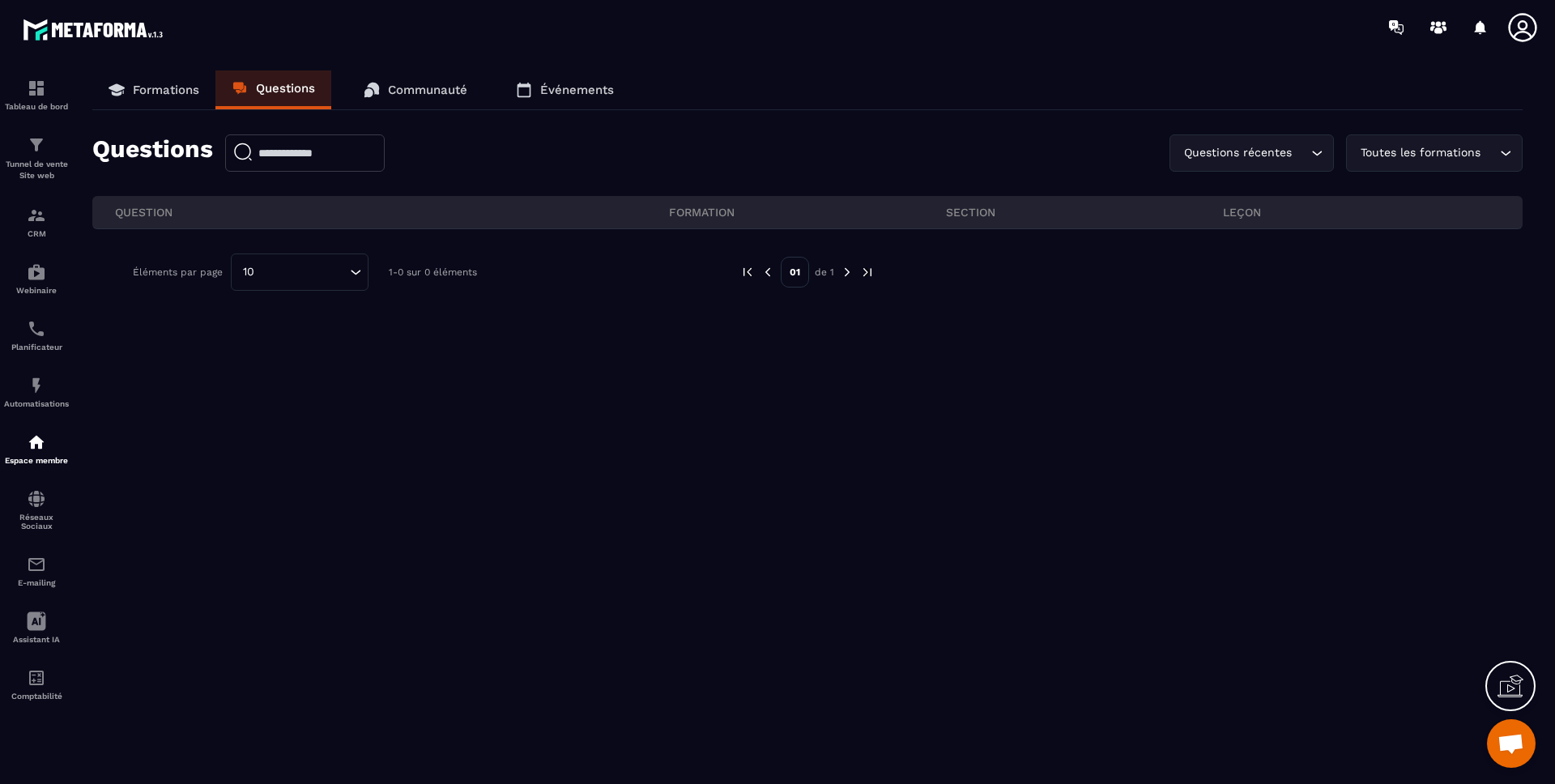
click at [408, 93] on p "Communauté" at bounding box center [428, 90] width 79 height 15
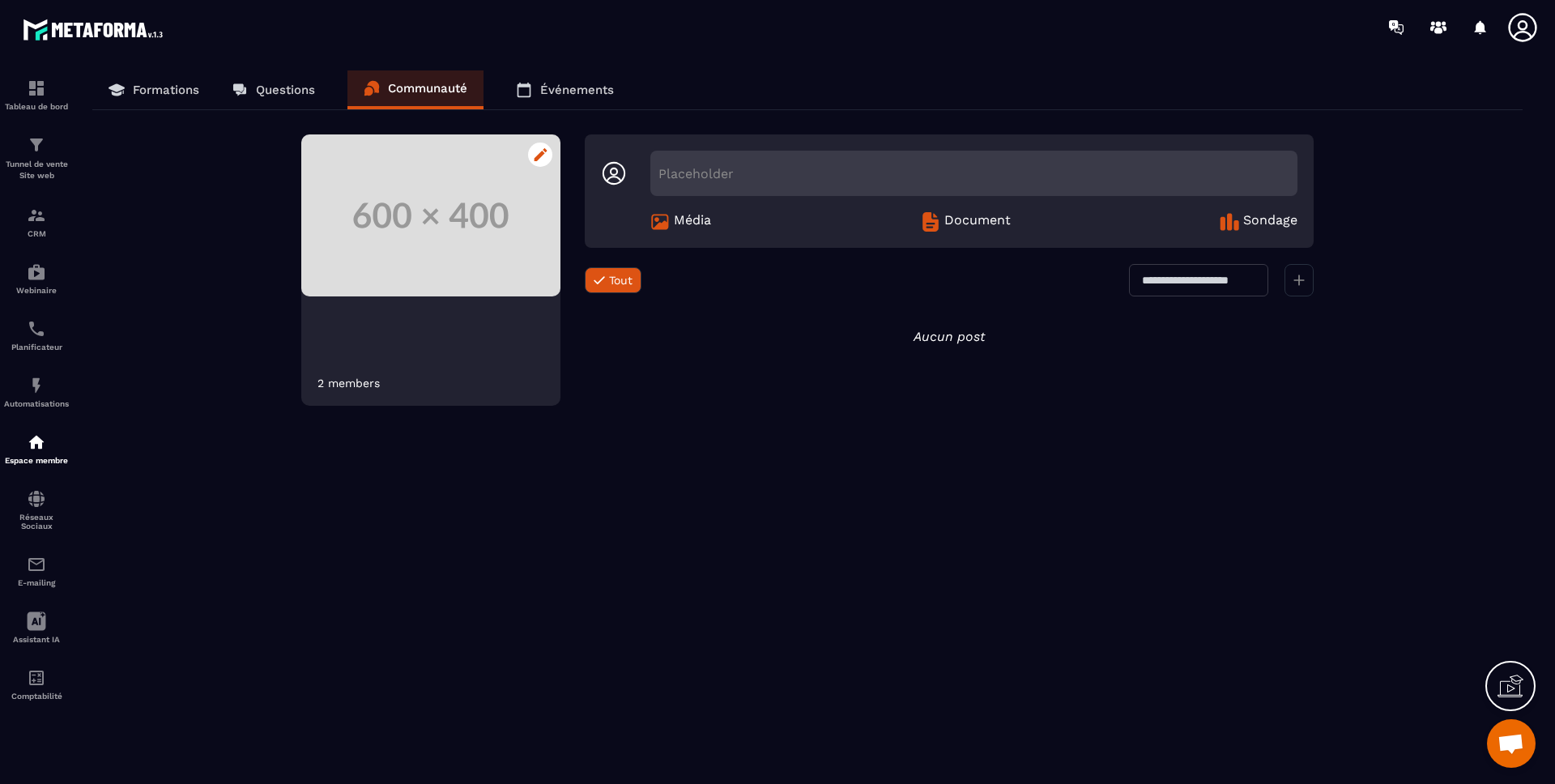
click at [546, 149] on icon at bounding box center [540, 155] width 14 height 13
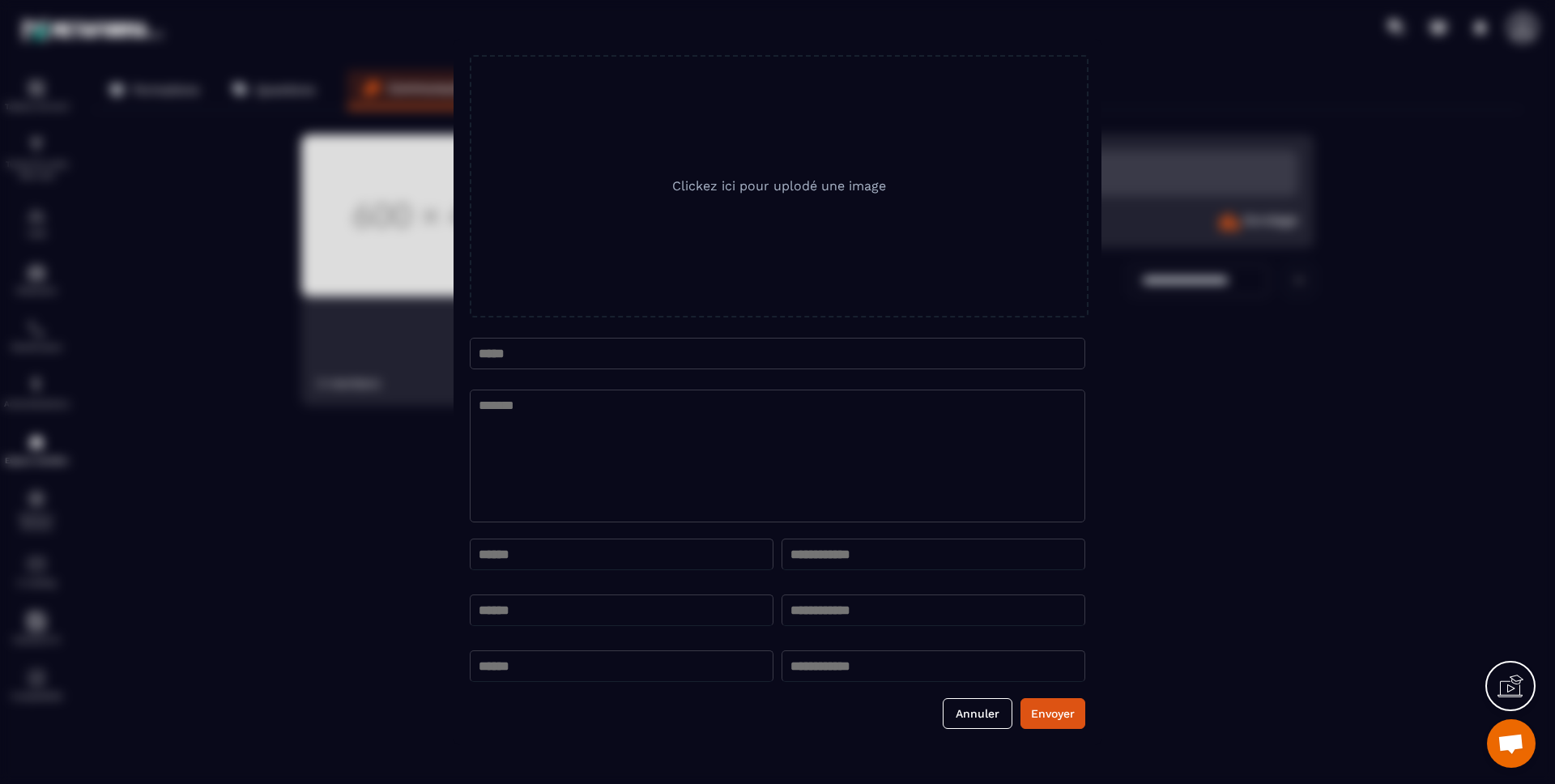
click at [976, 717] on button "Annuler" at bounding box center [977, 714] width 70 height 31
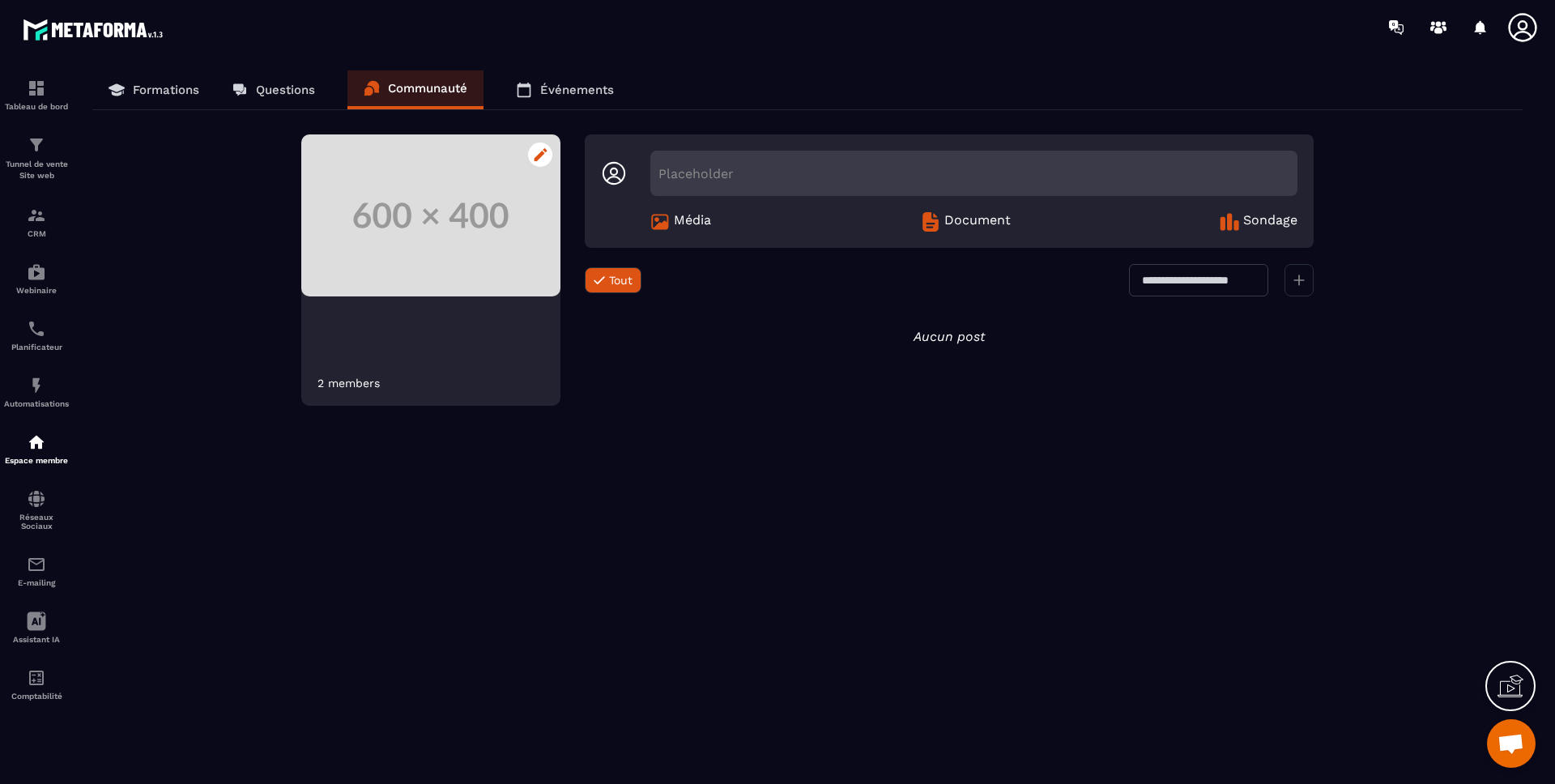
click at [546, 152] on icon at bounding box center [540, 155] width 14 height 13
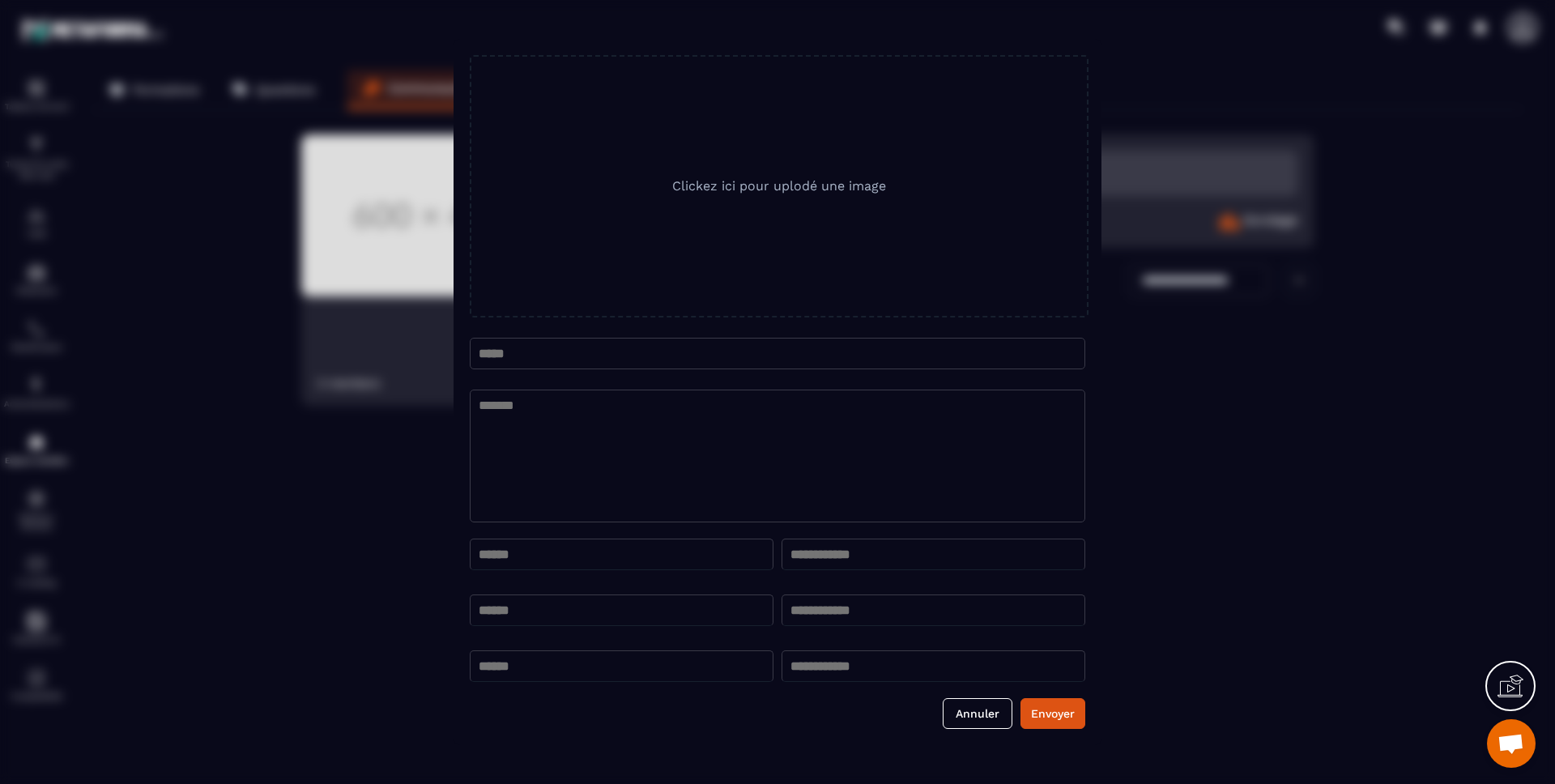
click at [688, 349] on input "Modal window" at bounding box center [777, 353] width 615 height 32
type input "**********"
click at [843, 384] on div "**********" at bounding box center [777, 392] width 615 height 673
click at [1053, 725] on button "Envoyer" at bounding box center [1053, 714] width 65 height 31
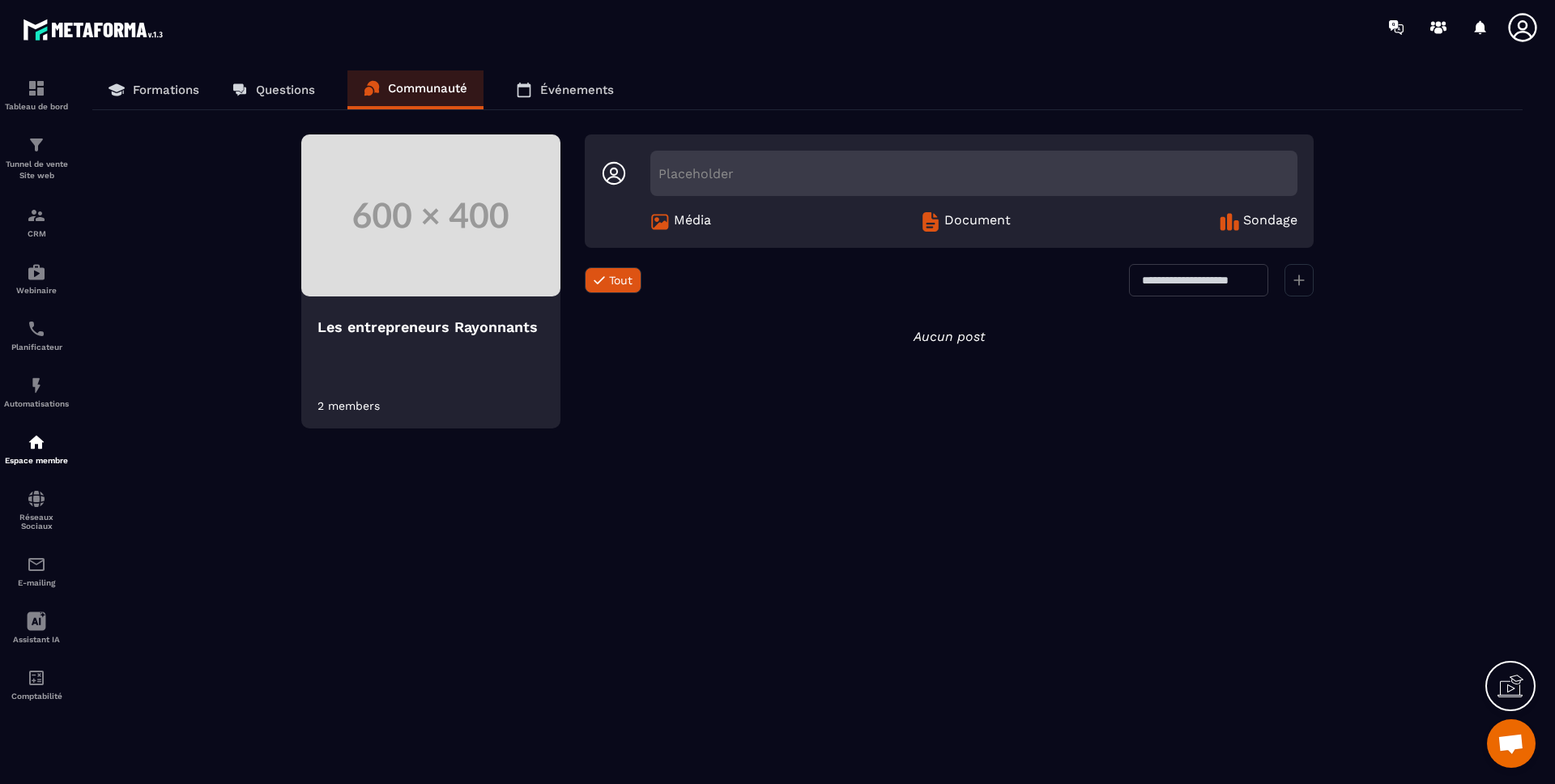
click at [566, 96] on p "Événements" at bounding box center [577, 90] width 74 height 15
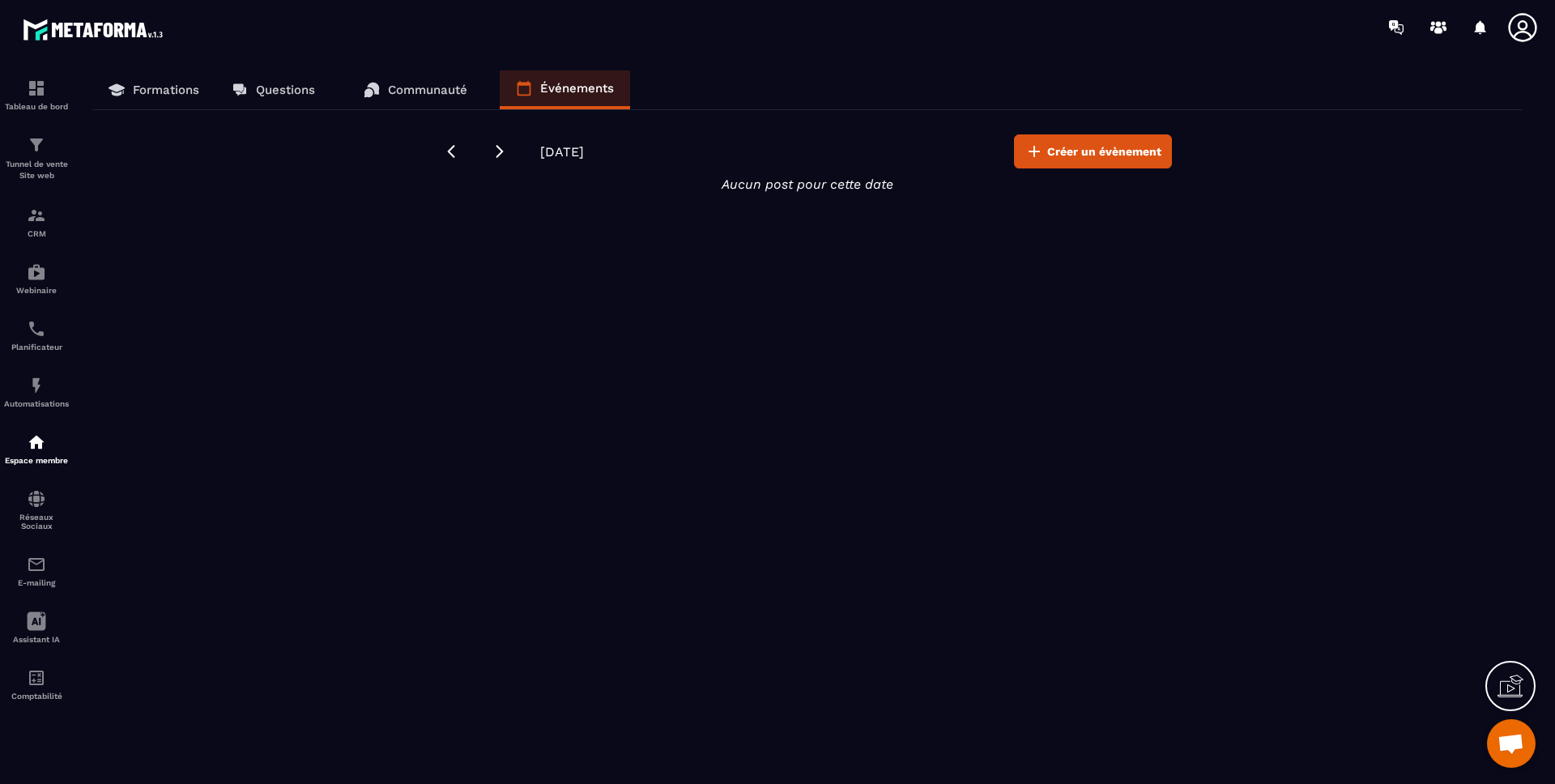
click at [292, 85] on p "Questions" at bounding box center [285, 90] width 59 height 15
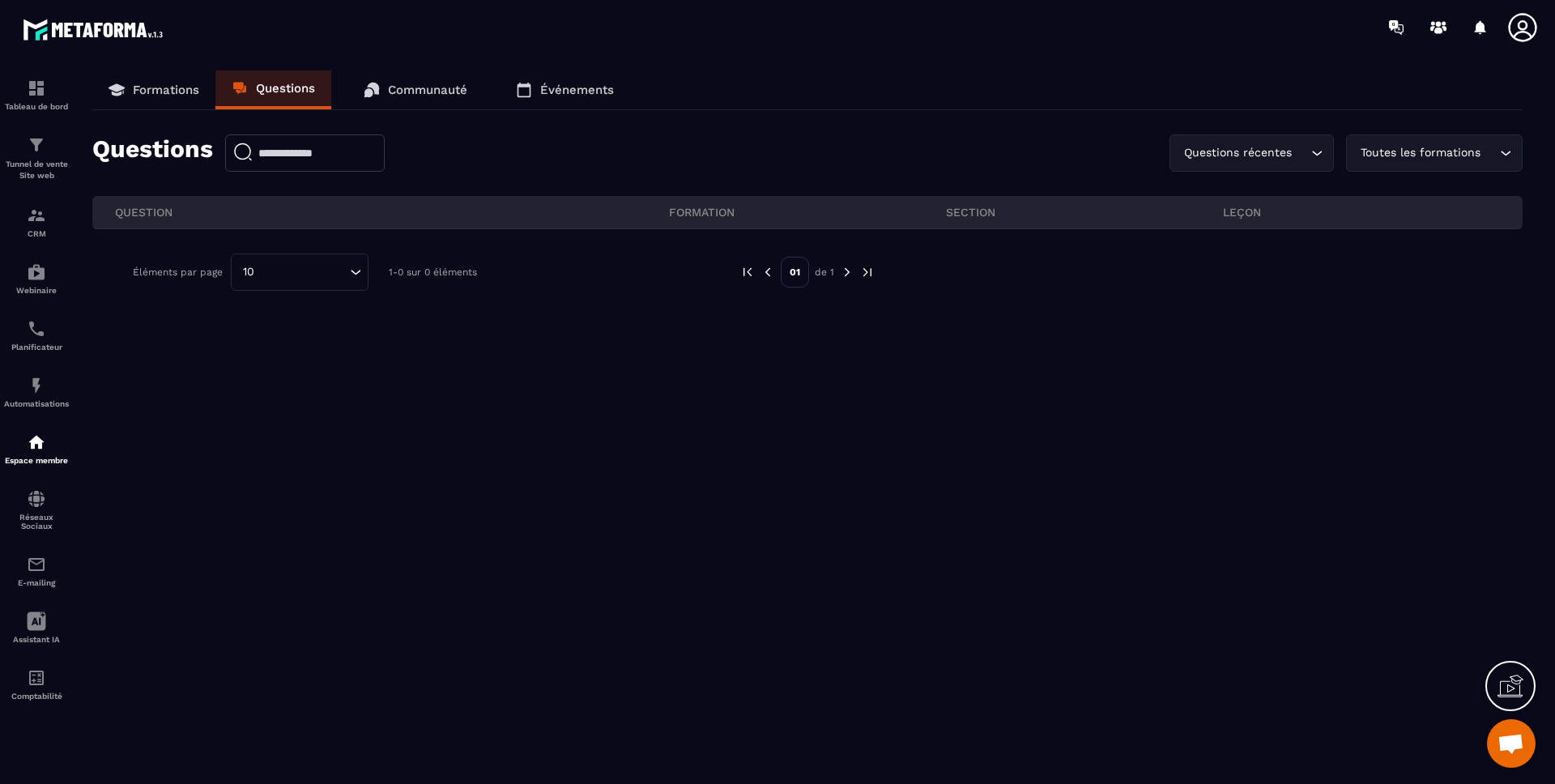
click at [272, 159] on input "text" at bounding box center [305, 152] width 160 height 37
click at [202, 97] on link "Formations" at bounding box center [154, 89] width 123 height 39
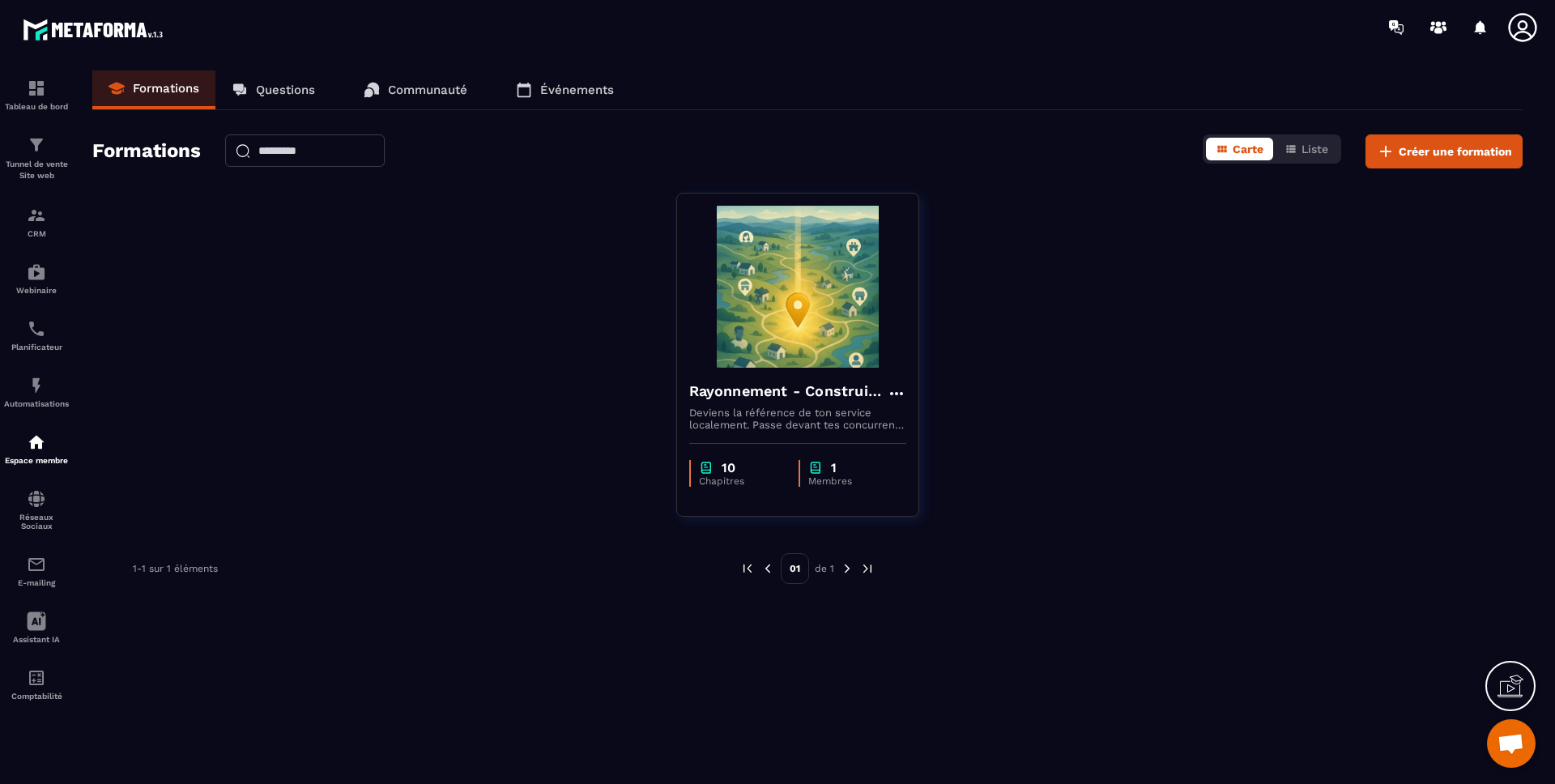
click at [528, 206] on div "Rayonnement - Construire ma fiche établissement Google optimisée Deviens la réf…" at bounding box center [808, 365] width 1430 height 344
click at [54, 150] on div "Tunnel de vente Site web" at bounding box center [36, 158] width 65 height 46
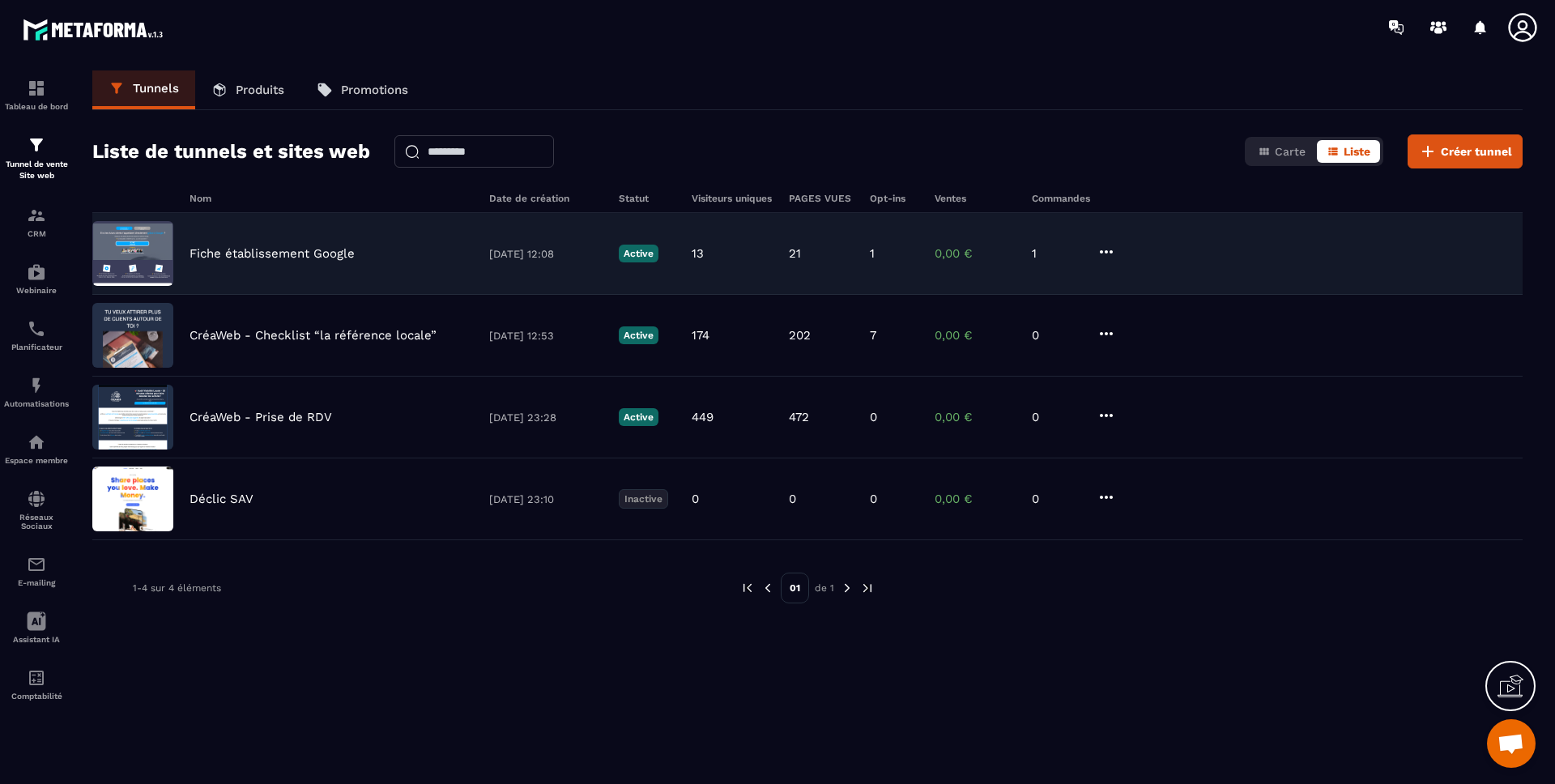
click at [237, 245] on div "Fiche établissement Google [DATE] 12:08 Active 13 21 1 0,00 € 1" at bounding box center [808, 254] width 1430 height 82
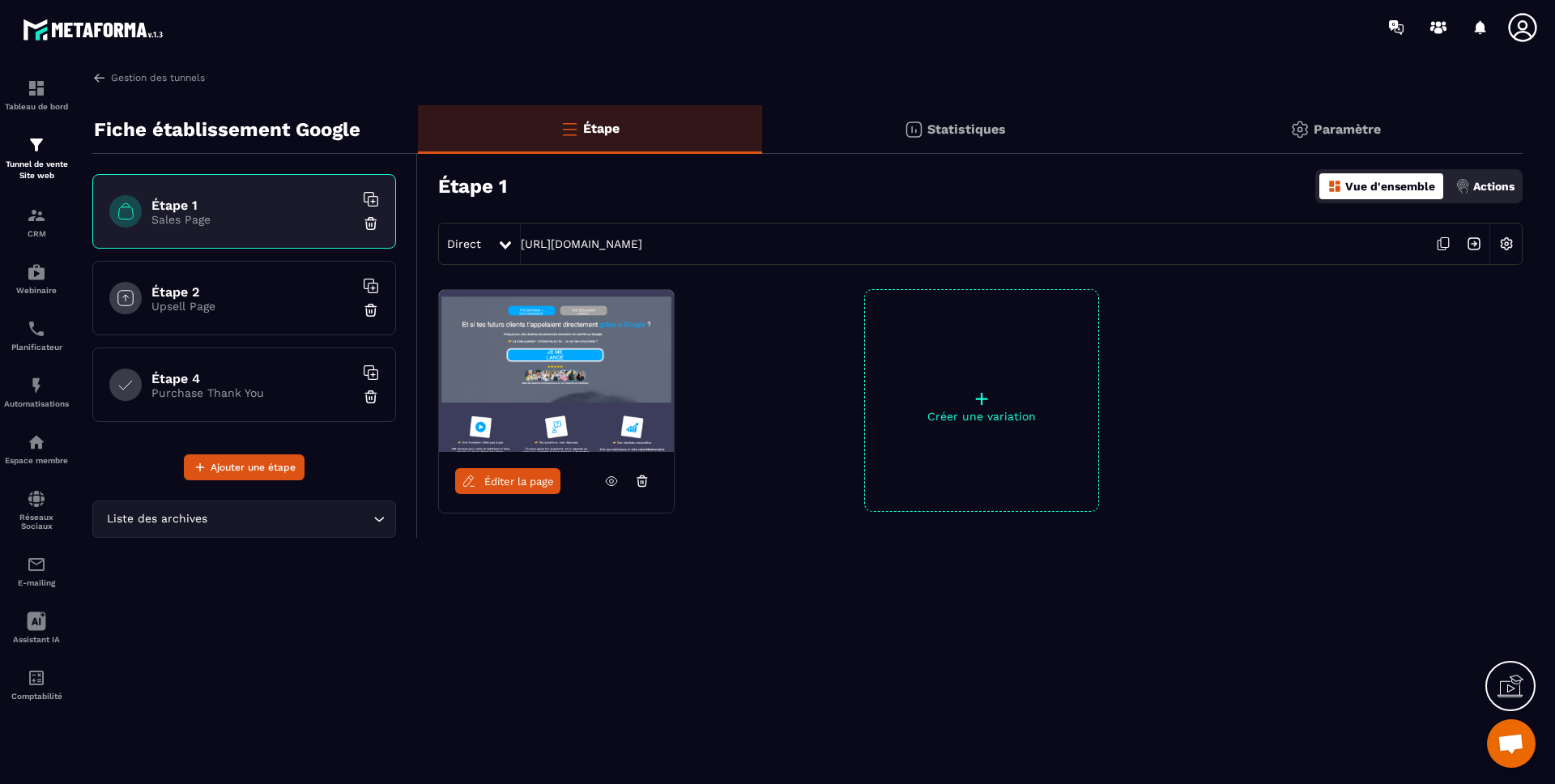
click at [545, 485] on span "Éditer la page" at bounding box center [519, 481] width 70 height 12
